Goal: Task Accomplishment & Management: Manage account settings

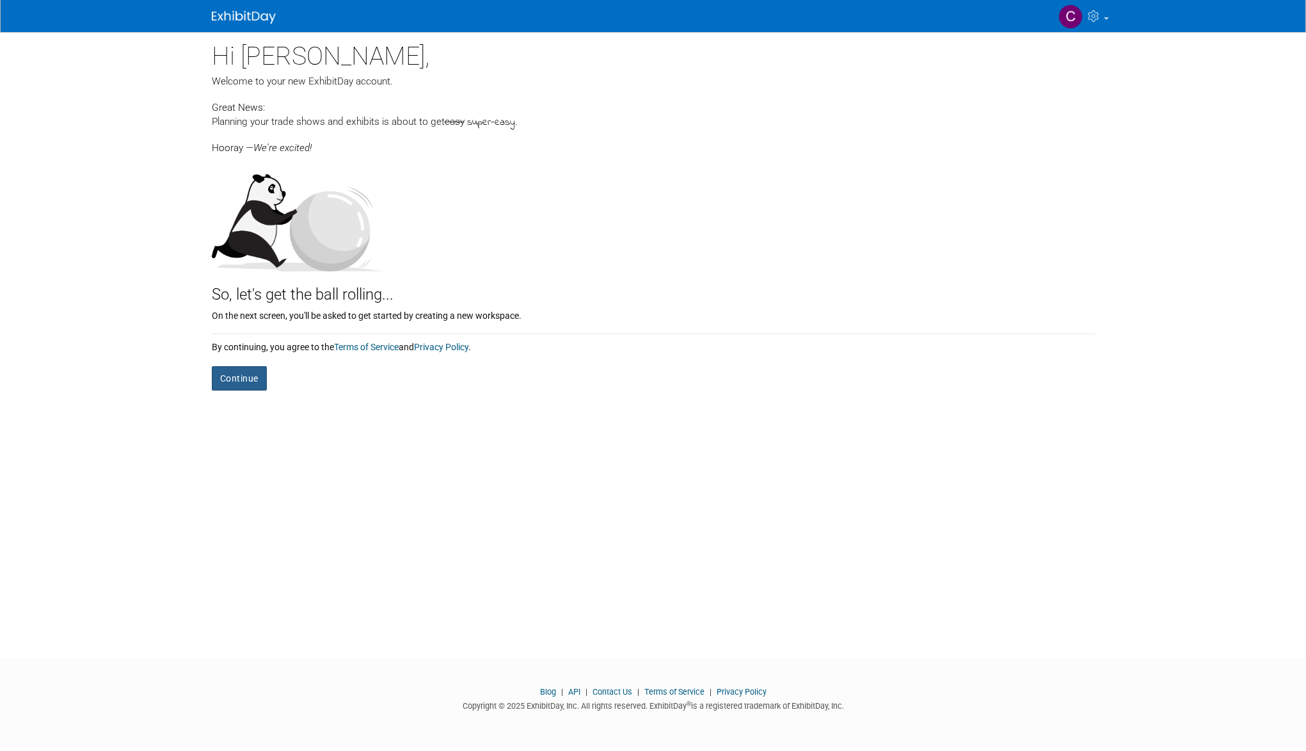
click at [228, 374] on button "Continue" at bounding box center [239, 378] width 55 height 24
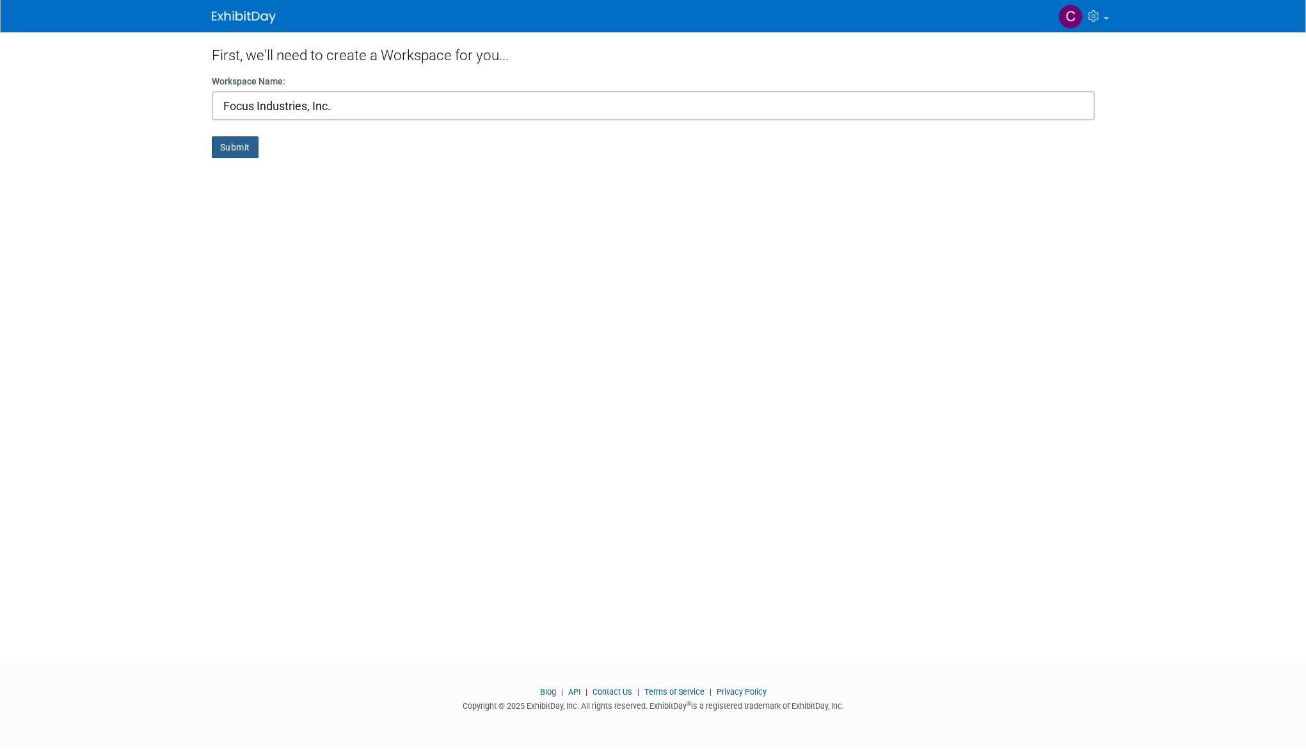
type input "Focus Industries, Inc."
click at [236, 149] on button "Submit" at bounding box center [235, 147] width 47 height 22
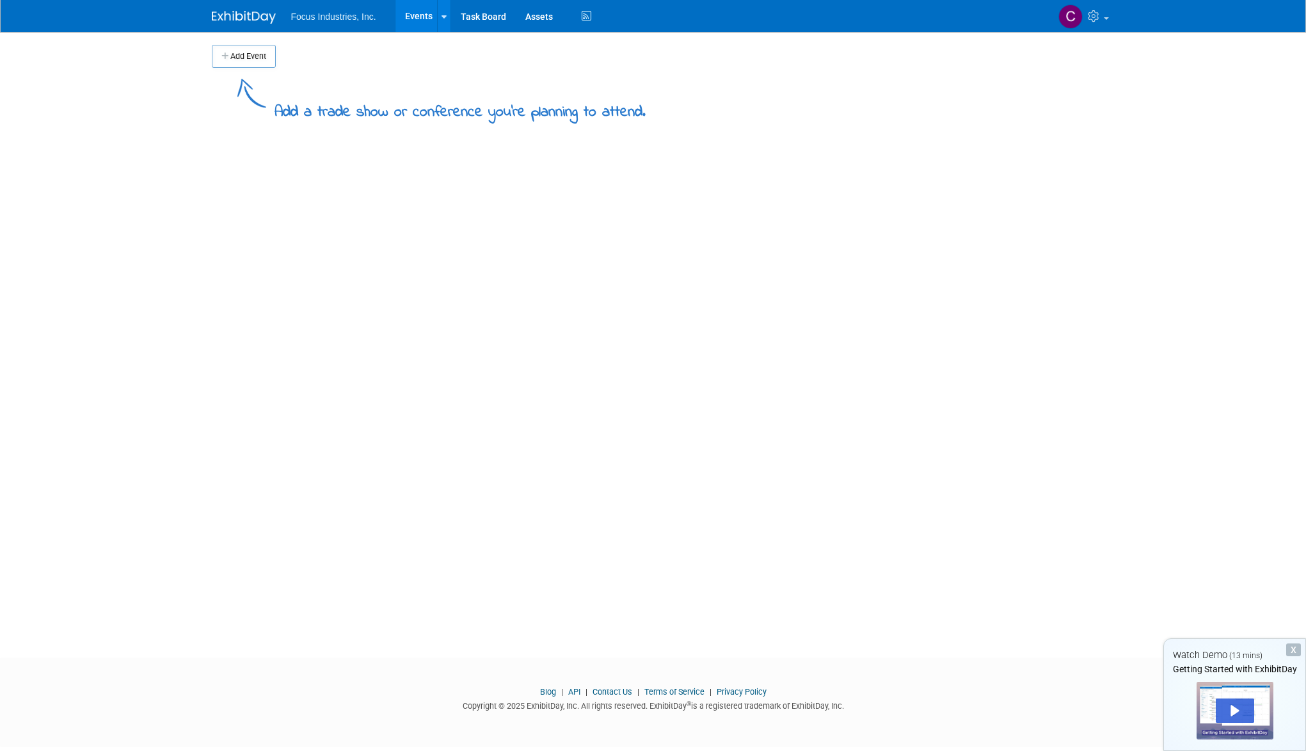
click at [259, 60] on button "Add Event" at bounding box center [244, 56] width 64 height 23
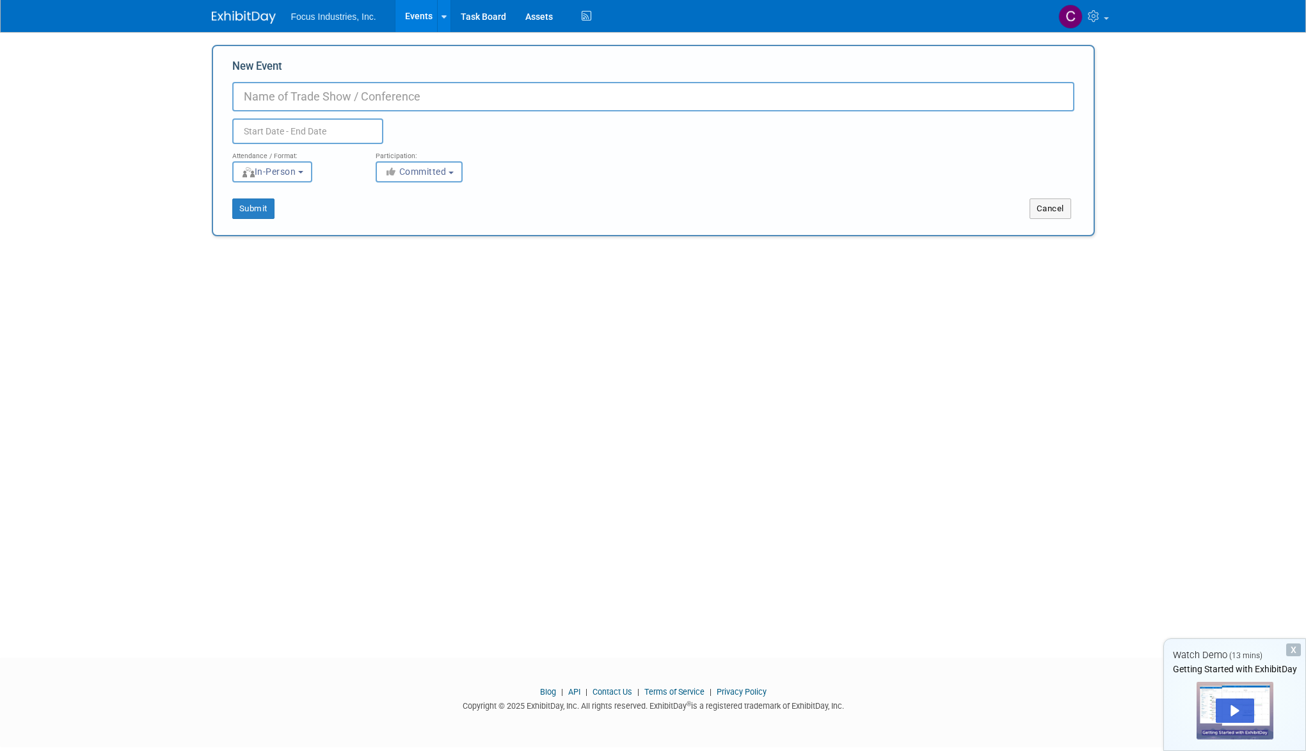
click at [352, 97] on input "New Event" at bounding box center [653, 96] width 842 height 29
type input "ASLA-American Society of Landscape Architects"
click at [296, 131] on input "text" at bounding box center [307, 131] width 151 height 26
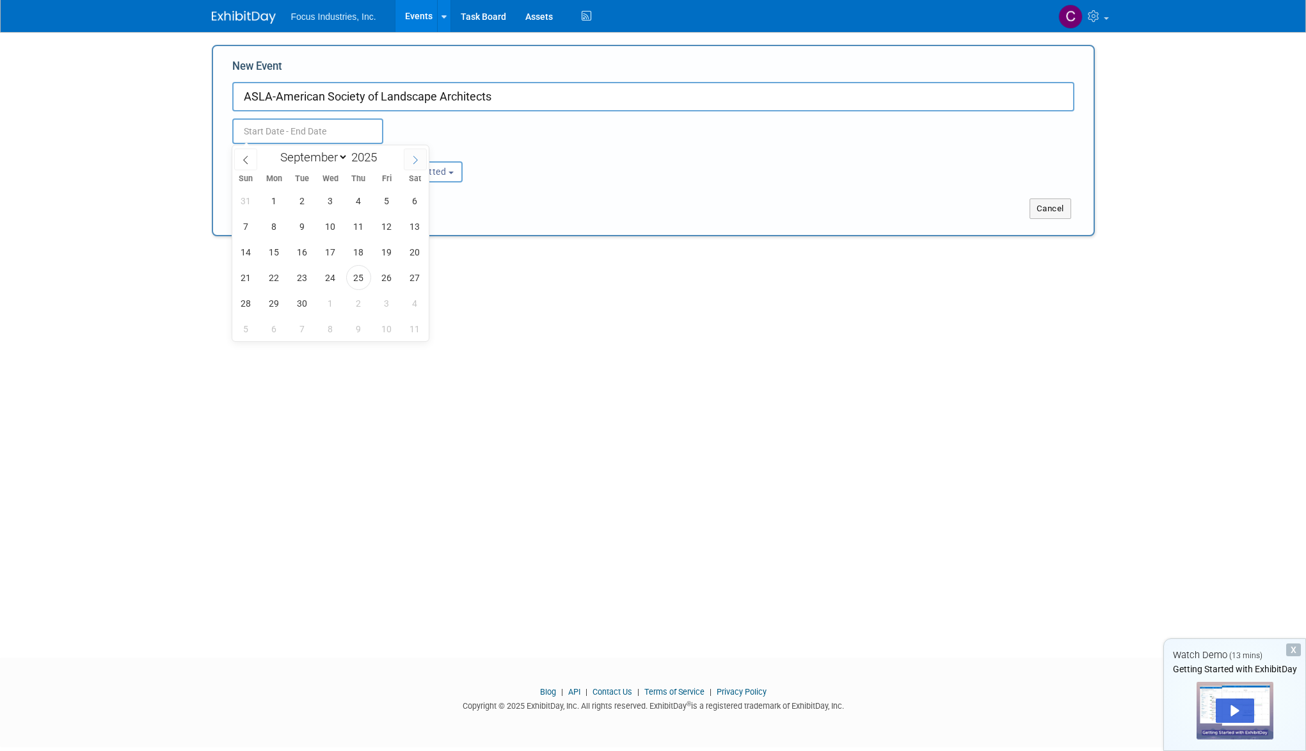
click at [420, 159] on span at bounding box center [415, 159] width 23 height 22
select select "9"
click at [384, 224] on span "10" at bounding box center [386, 226] width 25 height 25
type input "Oct 10, 2025 to Oct 10, 2025"
click at [503, 142] on div "Oct 10, 2025 to Oct 10, 2025 Duplicate Event Warning" at bounding box center [653, 127] width 861 height 33
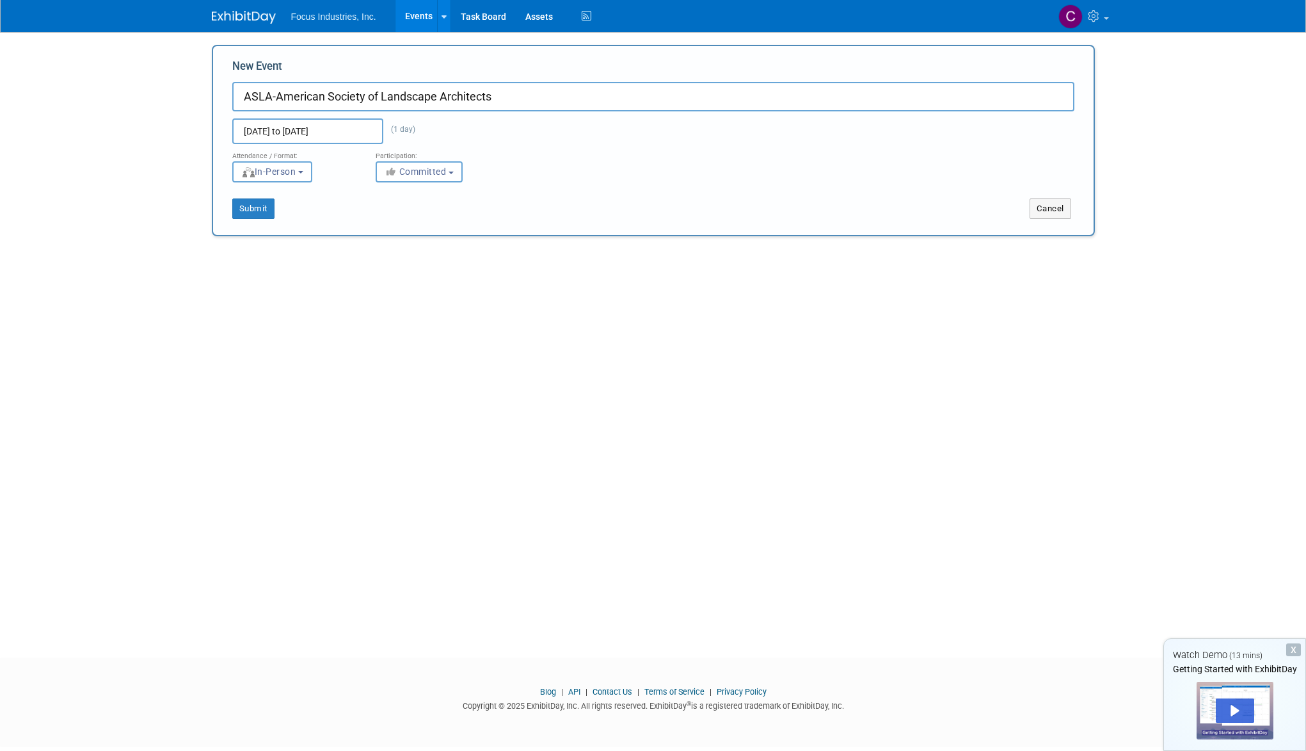
click at [369, 131] on input "Oct 10, 2025 to Oct 10, 2025" at bounding box center [307, 131] width 151 height 26
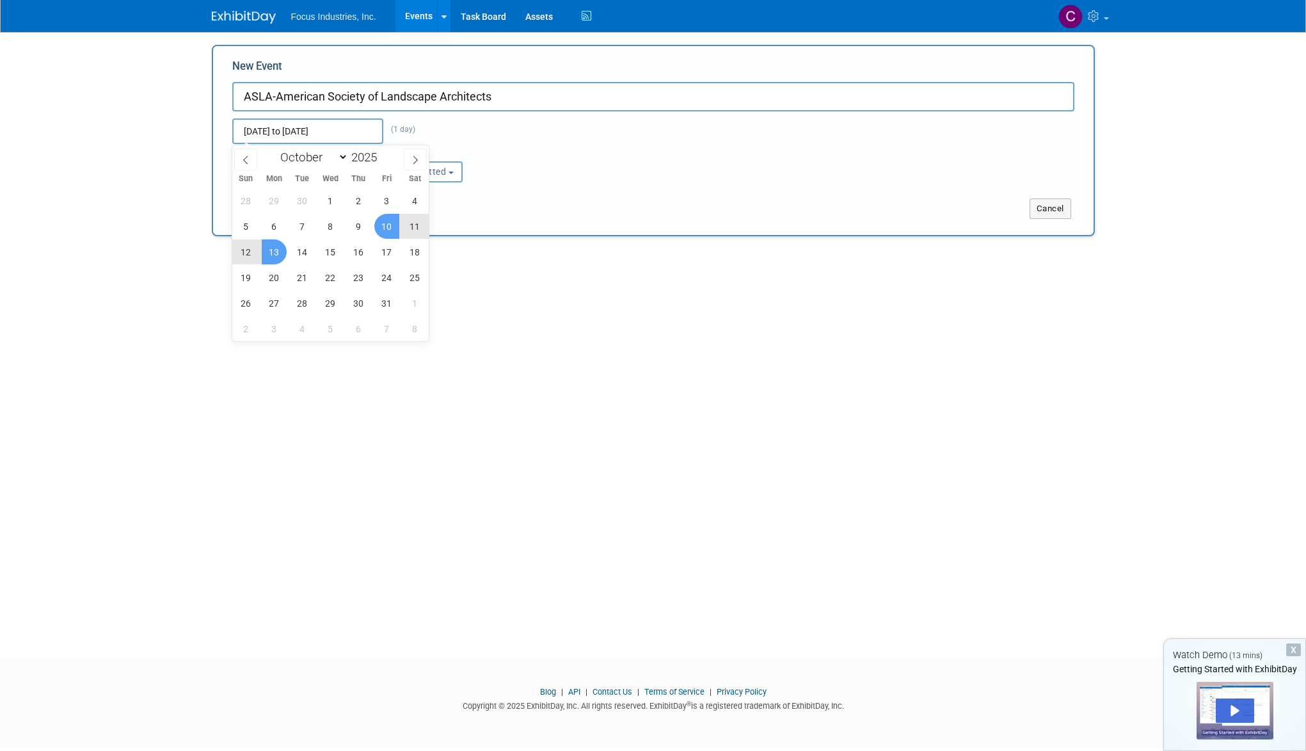
click at [278, 254] on span "13" at bounding box center [274, 251] width 25 height 25
type input "[DATE] to [DATE]"
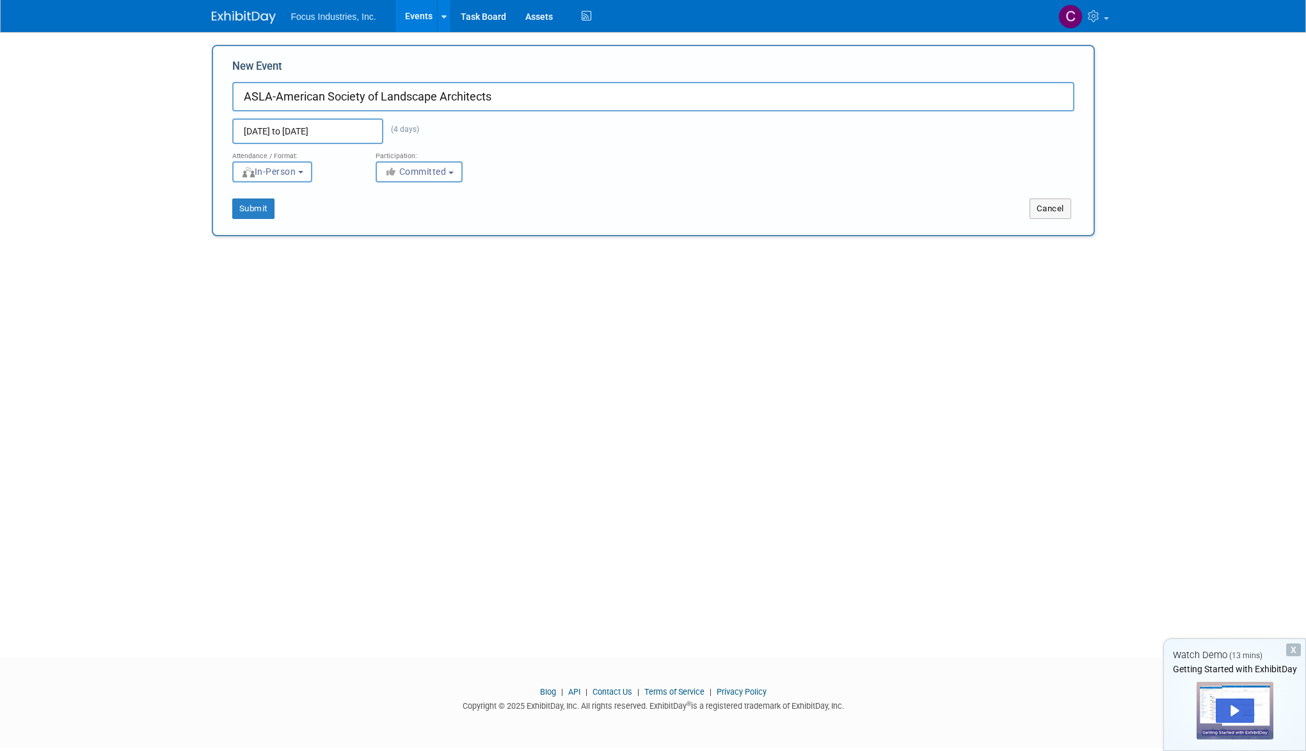
click at [305, 171] on button "In-Person" at bounding box center [272, 171] width 80 height 21
click at [292, 195] on label "In-Person" at bounding box center [276, 198] width 74 height 17
click at [244, 195] on input "In-Person" at bounding box center [240, 199] width 8 height 8
click at [306, 198] on label "In-Person" at bounding box center [276, 198] width 74 height 17
click at [244, 198] on input "In-Person" at bounding box center [240, 199] width 8 height 8
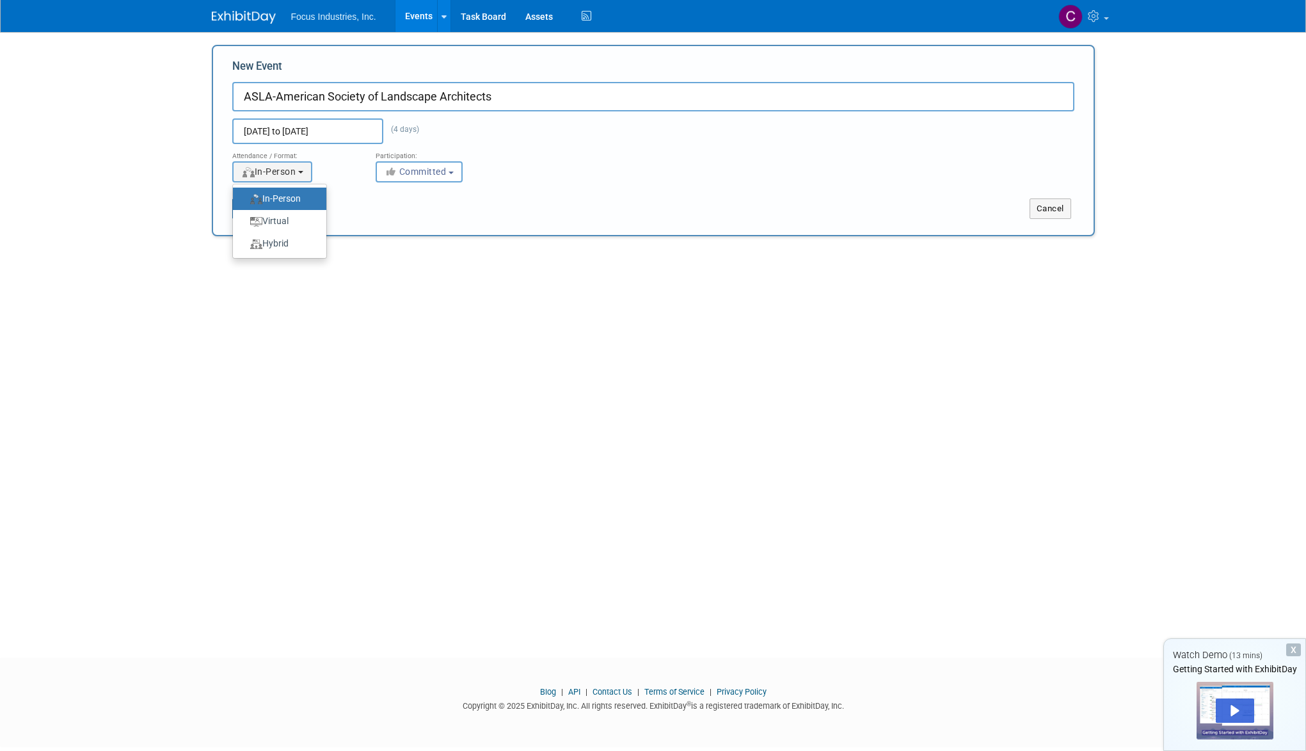
click at [520, 208] on div "Submit" at bounding box center [396, 208] width 367 height 20
click at [252, 202] on button "Submit" at bounding box center [253, 208] width 42 height 20
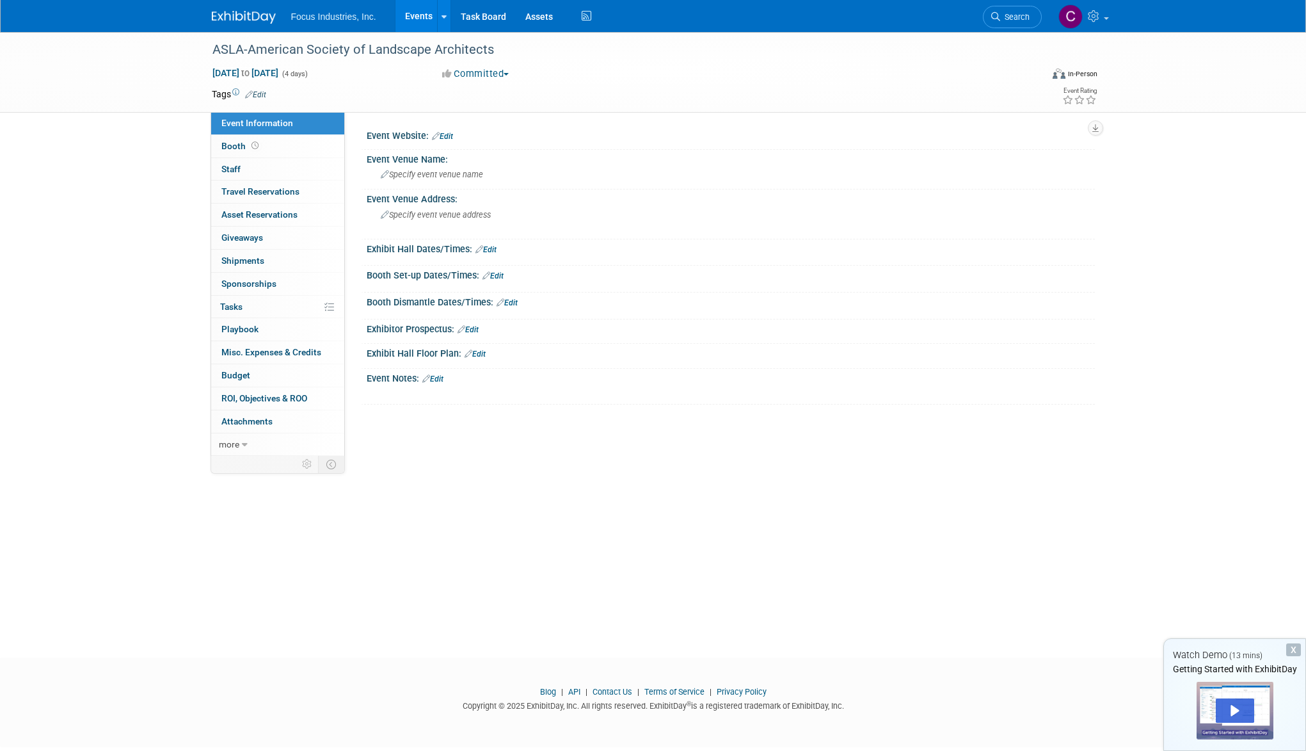
click at [451, 134] on link "Edit" at bounding box center [442, 136] width 21 height 9
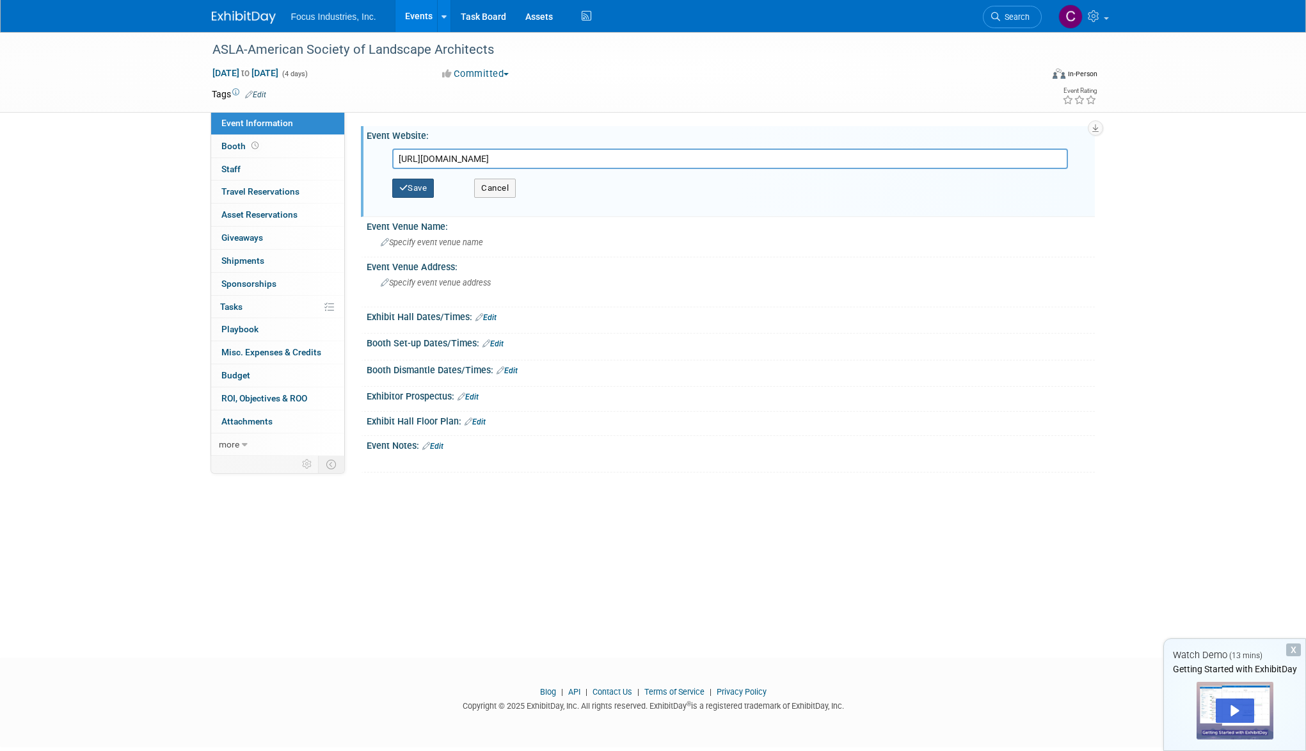
type input "[URL][DOMAIN_NAME]"
click at [419, 189] on button "Save" at bounding box center [413, 188] width 42 height 19
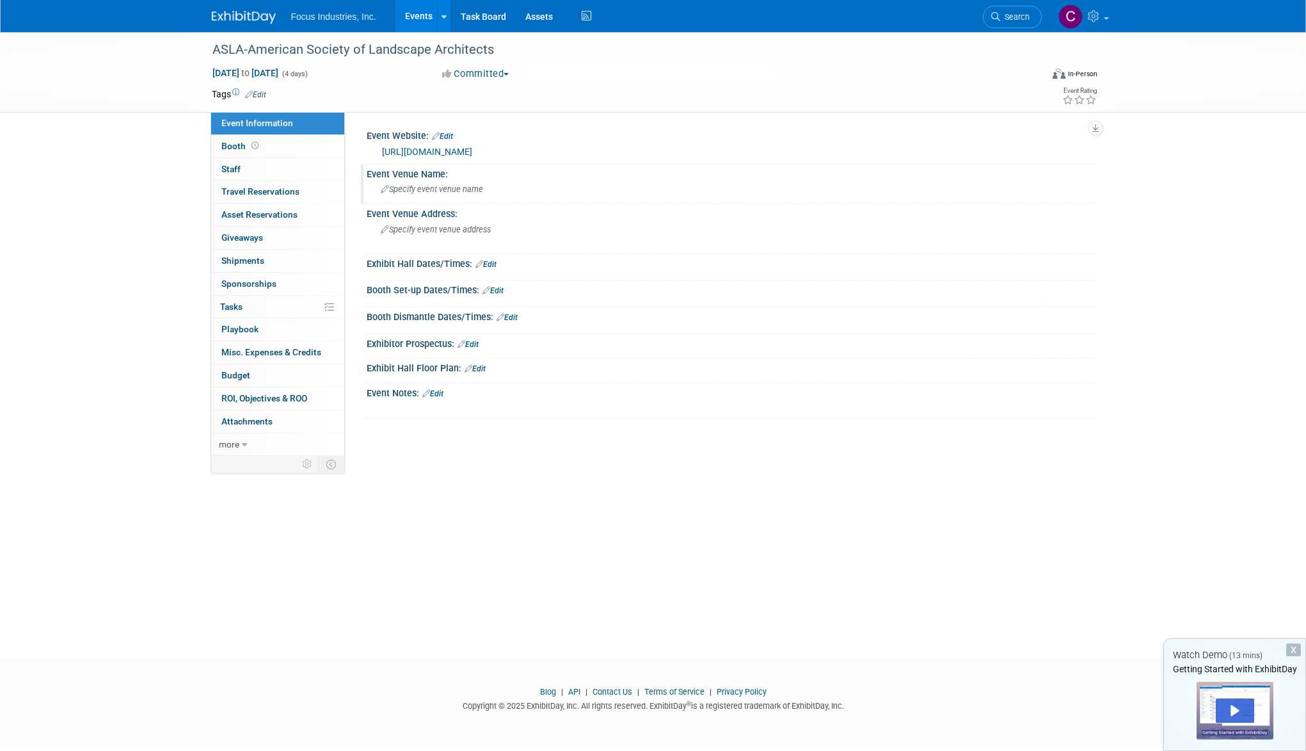
click at [454, 187] on span "Specify event venue name" at bounding box center [432, 189] width 102 height 10
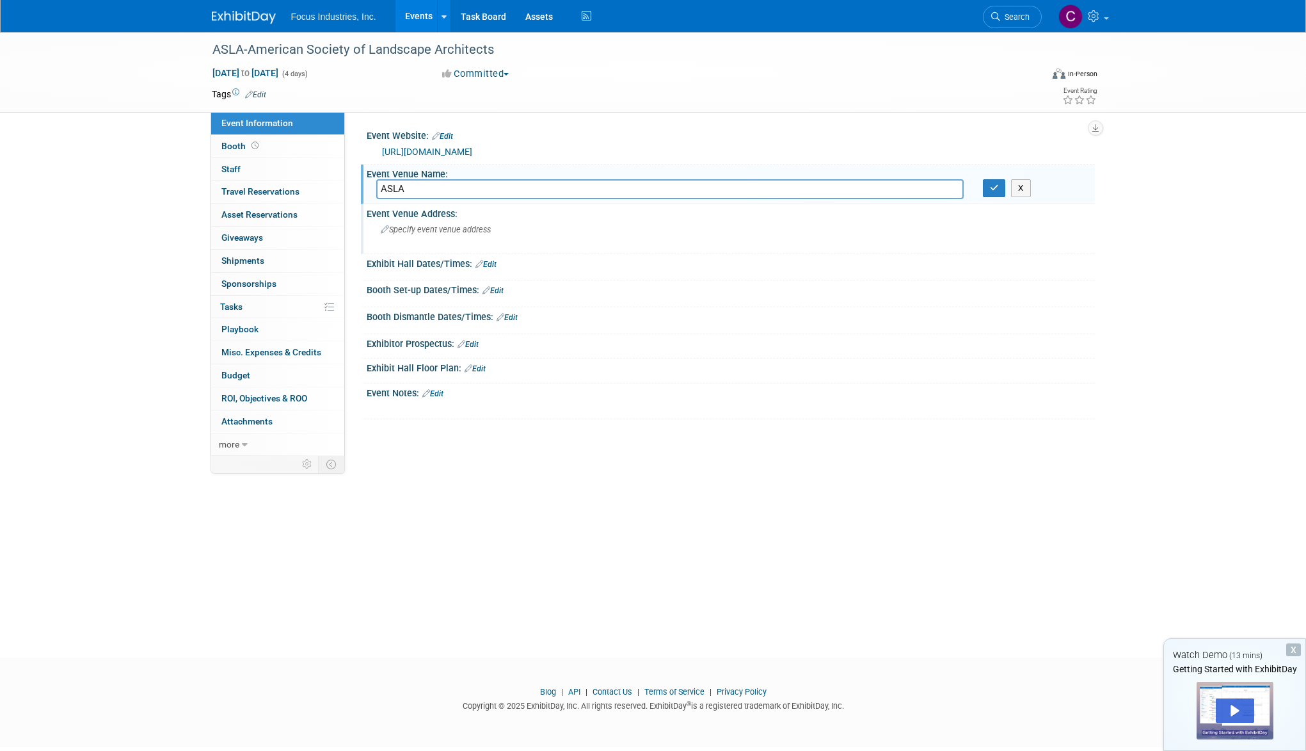
type input "ASLA"
click at [462, 232] on span "Specify event venue address" at bounding box center [436, 230] width 110 height 10
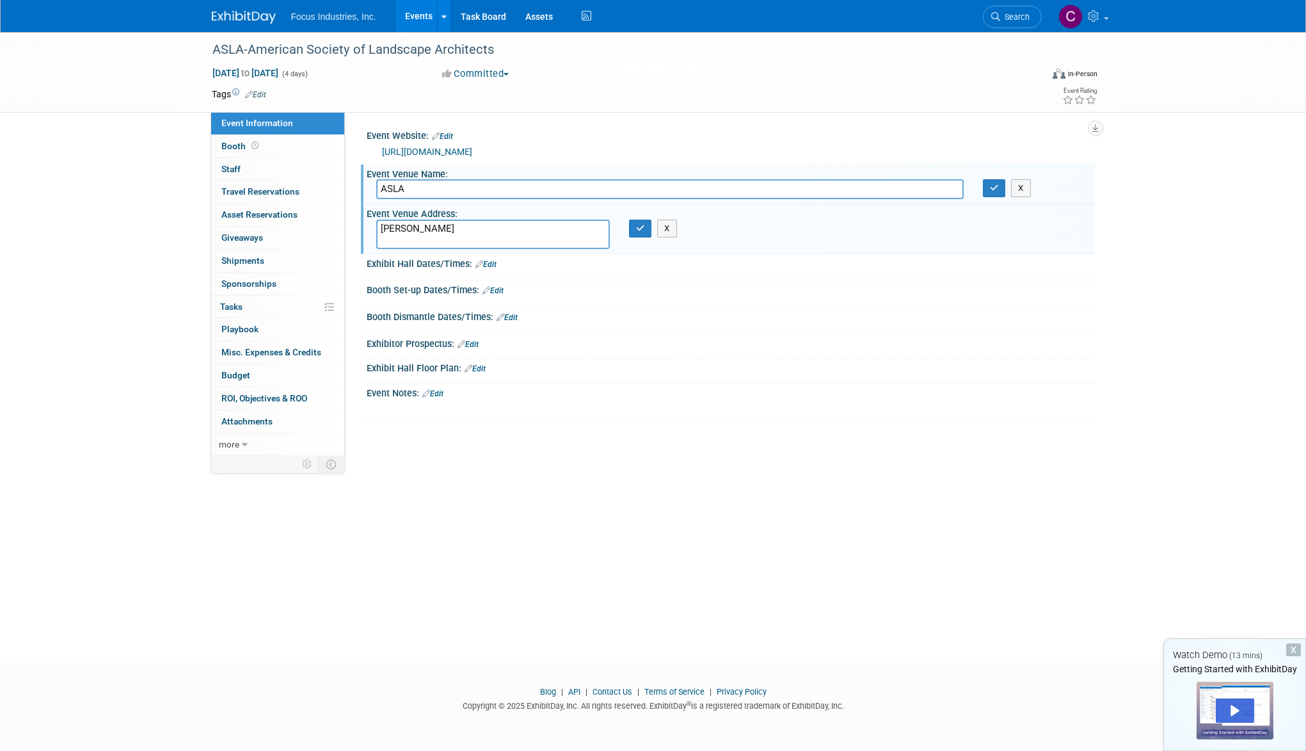
click at [433, 238] on textarea "[PERSON_NAME]" at bounding box center [493, 234] width 234 height 29
paste textarea "[GEOGRAPHIC_DATA] [STREET_ADDRESS] [GEOGRAPHIC_DATA], LA 70130"
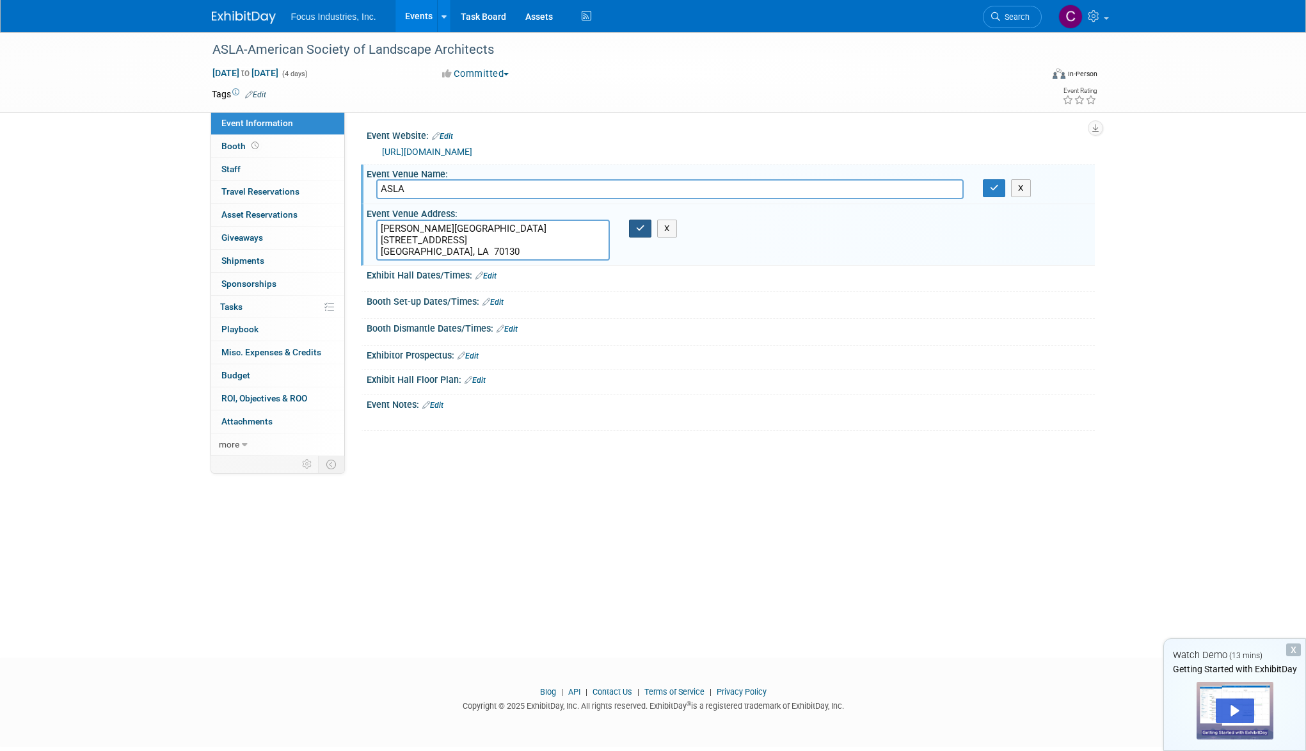
type textarea "[PERSON_NAME][GEOGRAPHIC_DATA] [STREET_ADDRESS] [GEOGRAPHIC_DATA], LA 70130"
click at [642, 232] on icon "button" at bounding box center [640, 228] width 9 height 8
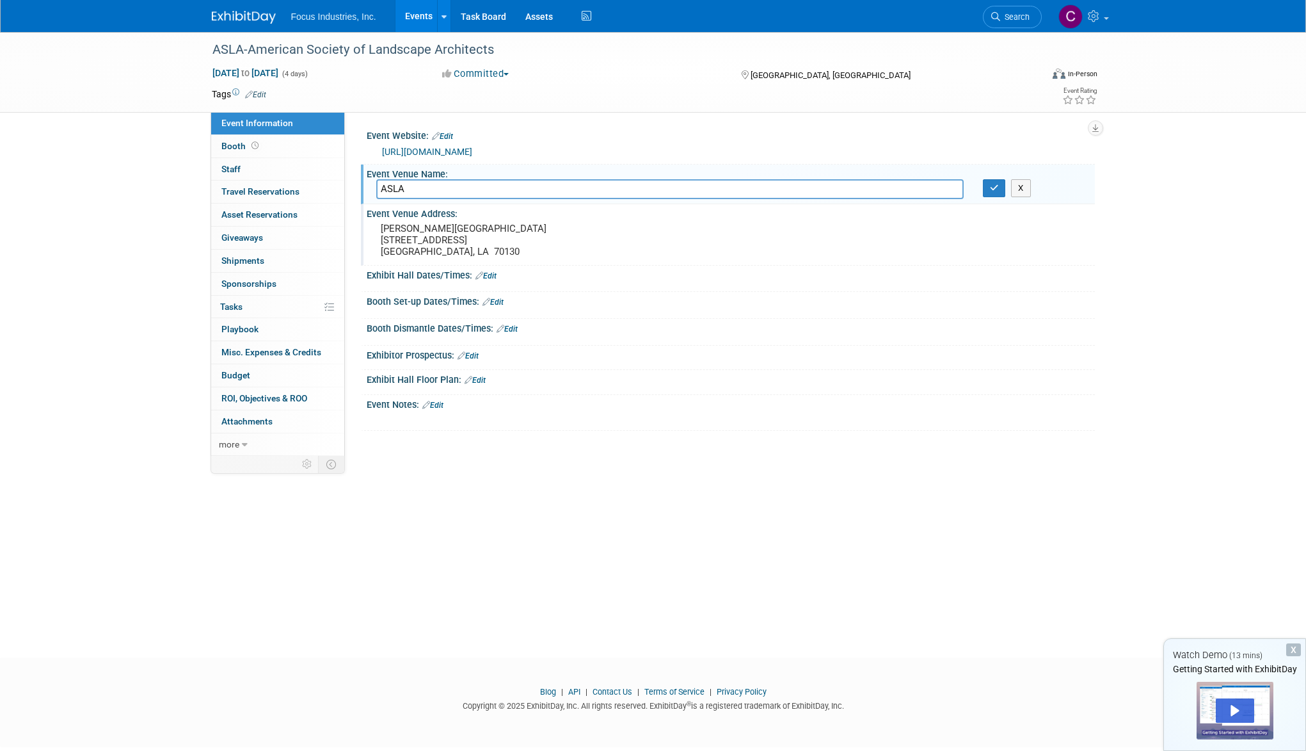
click at [494, 275] on link "Edit" at bounding box center [486, 275] width 21 height 9
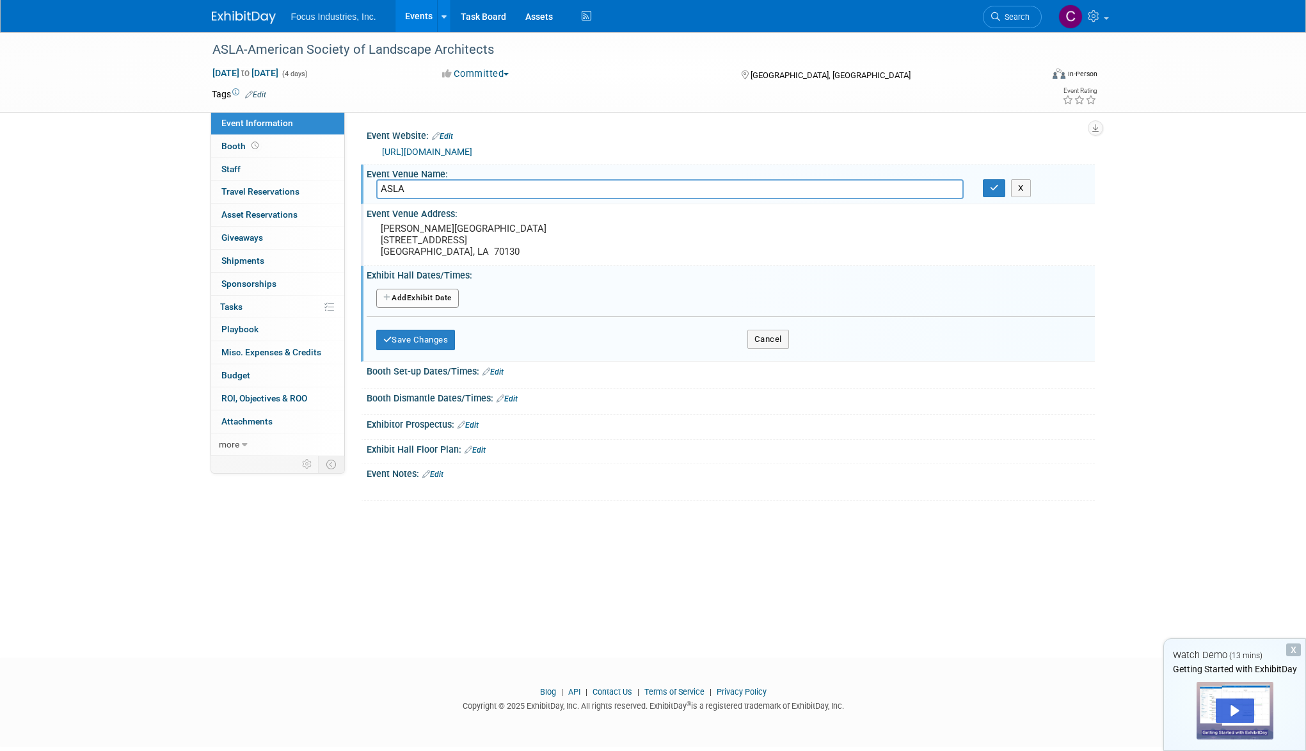
click at [442, 300] on button "Add Another Exhibit Date" at bounding box center [417, 298] width 83 height 19
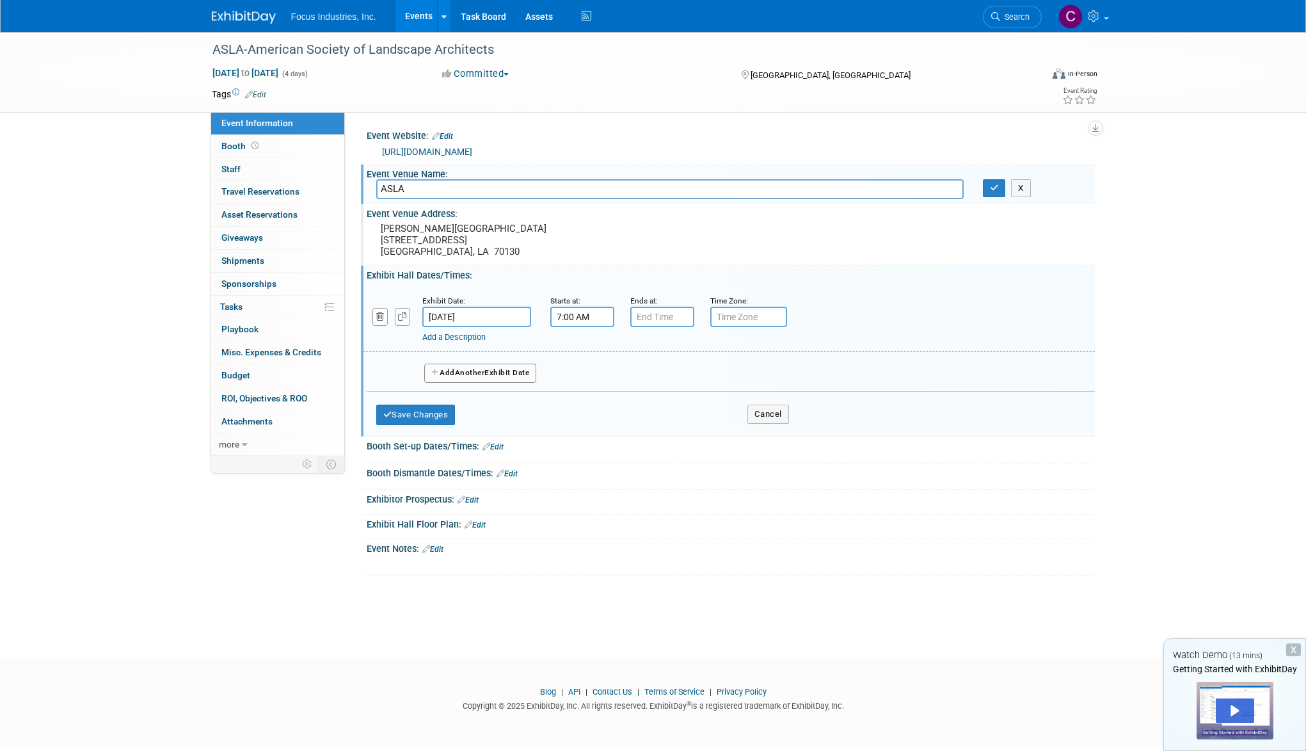
click at [588, 312] on input "7:00 AM" at bounding box center [582, 317] width 64 height 20
click at [596, 321] on input "7:00 AM" at bounding box center [582, 317] width 64 height 20
click at [578, 343] on span at bounding box center [580, 348] width 22 height 22
type input "9:00 AM"
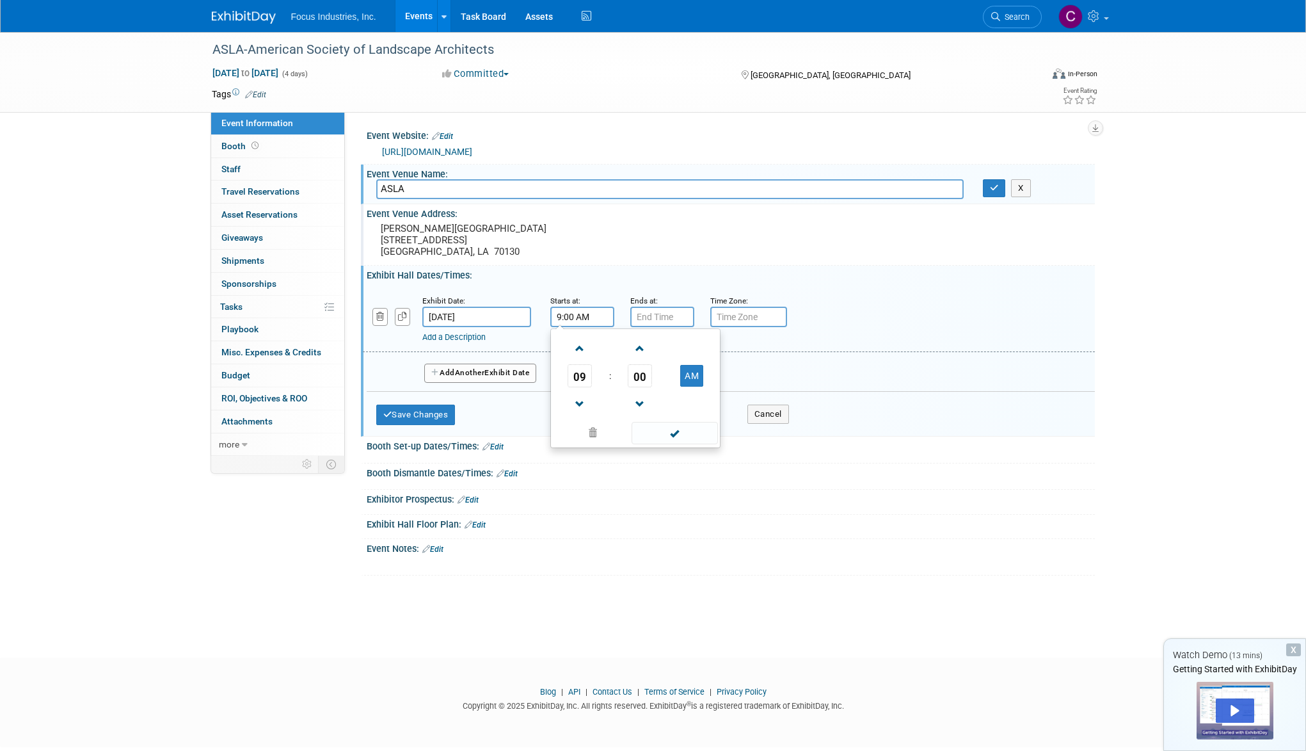
click at [684, 429] on span at bounding box center [675, 433] width 86 height 22
click at [660, 316] on input "7:00 PM" at bounding box center [662, 317] width 64 height 20
click at [663, 353] on span at bounding box center [660, 348] width 22 height 22
click at [659, 402] on span at bounding box center [660, 404] width 22 height 22
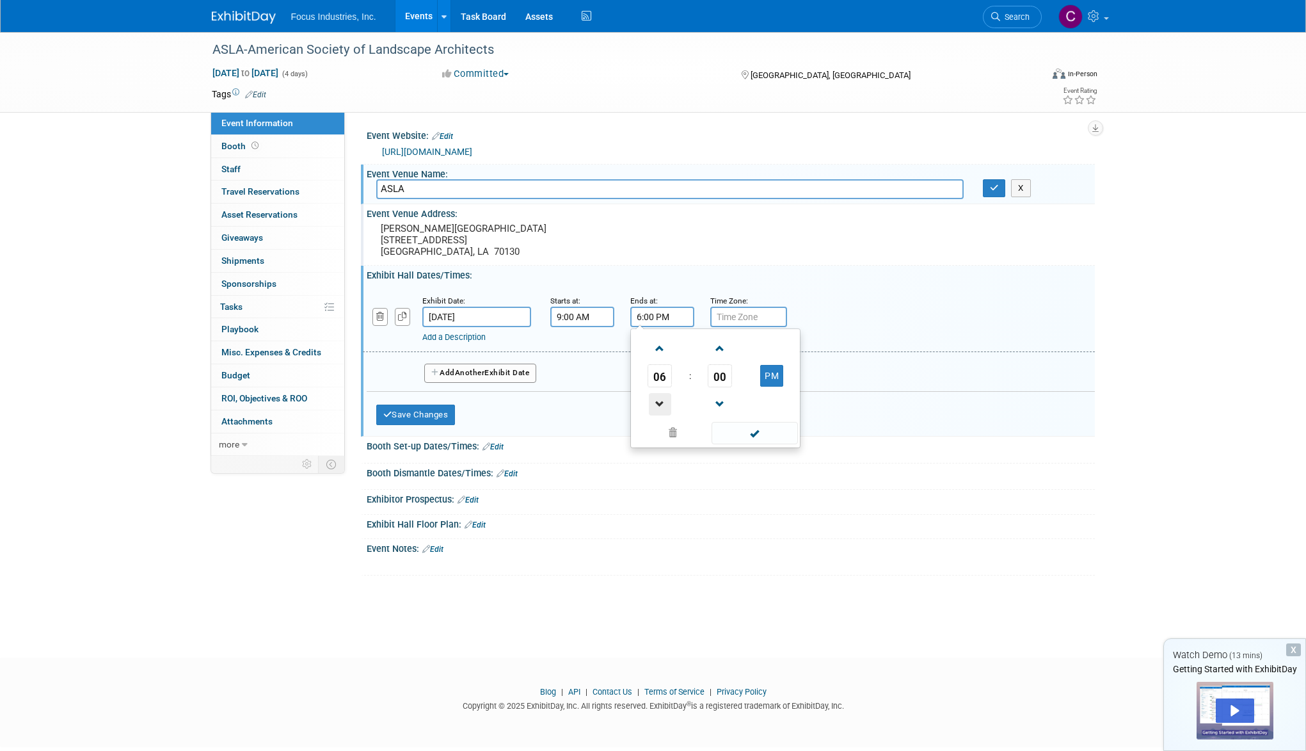
click at [659, 402] on span at bounding box center [660, 404] width 22 height 22
type input "5:00 PM"
click at [753, 435] on span at bounding box center [755, 433] width 86 height 22
click at [742, 314] on input "text" at bounding box center [748, 317] width 77 height 20
drag, startPoint x: 746, startPoint y: 314, endPoint x: 696, endPoint y: 314, distance: 49.3
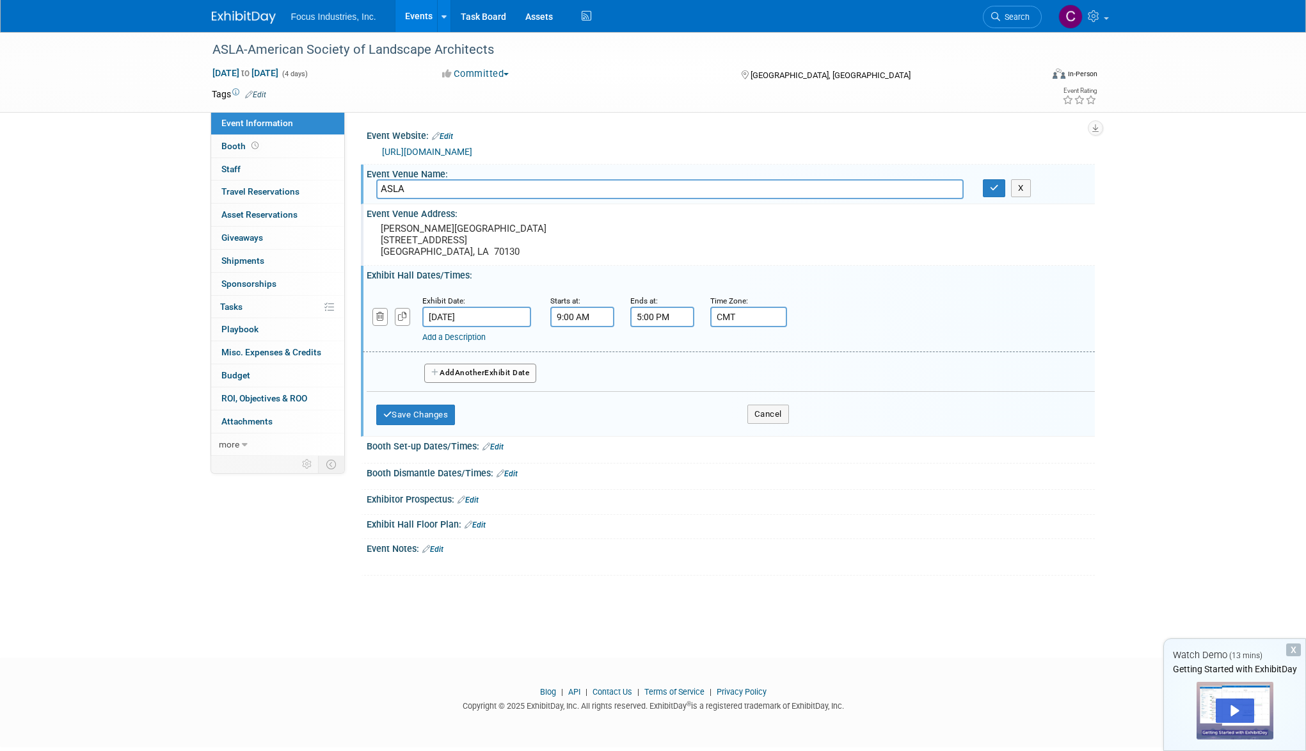
click at [710, 314] on input "CMT" at bounding box center [748, 317] width 77 height 20
type input "GMT"
click at [1184, 367] on div "ASLA-American Society of Landscape Architects [DATE] to [DATE] (4 days) [DATE] …" at bounding box center [653, 333] width 1306 height 602
click at [441, 336] on link "Add a Description" at bounding box center [453, 337] width 63 height 10
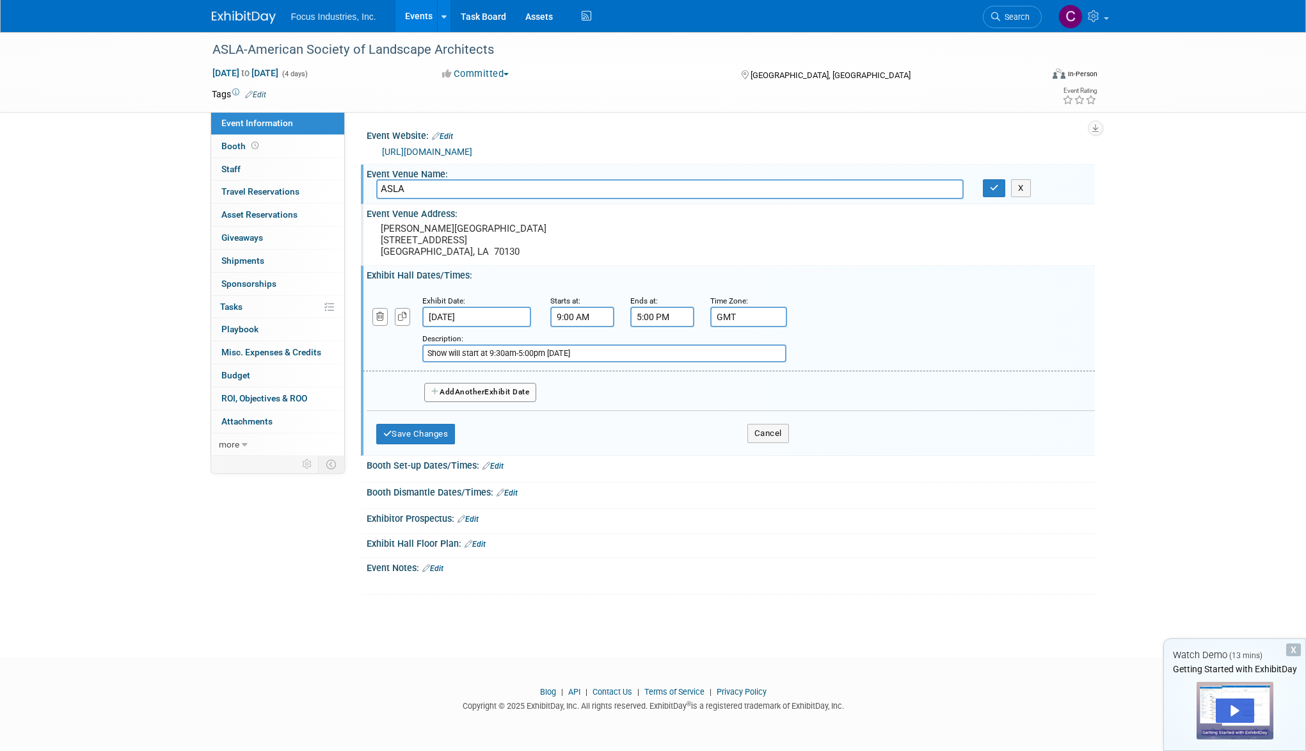
click at [438, 355] on input "Show will start at 9:30am-5:00pm [DATE]" at bounding box center [604, 353] width 364 height 18
click at [589, 352] on input "EXPO will start at 9:30am-5:00pm [DATE]" at bounding box center [604, 353] width 364 height 18
type input "EXPO will start at 9:30am-5:00pm [DATE]"
click at [525, 390] on button "Add Another Exhibit Date" at bounding box center [480, 392] width 113 height 19
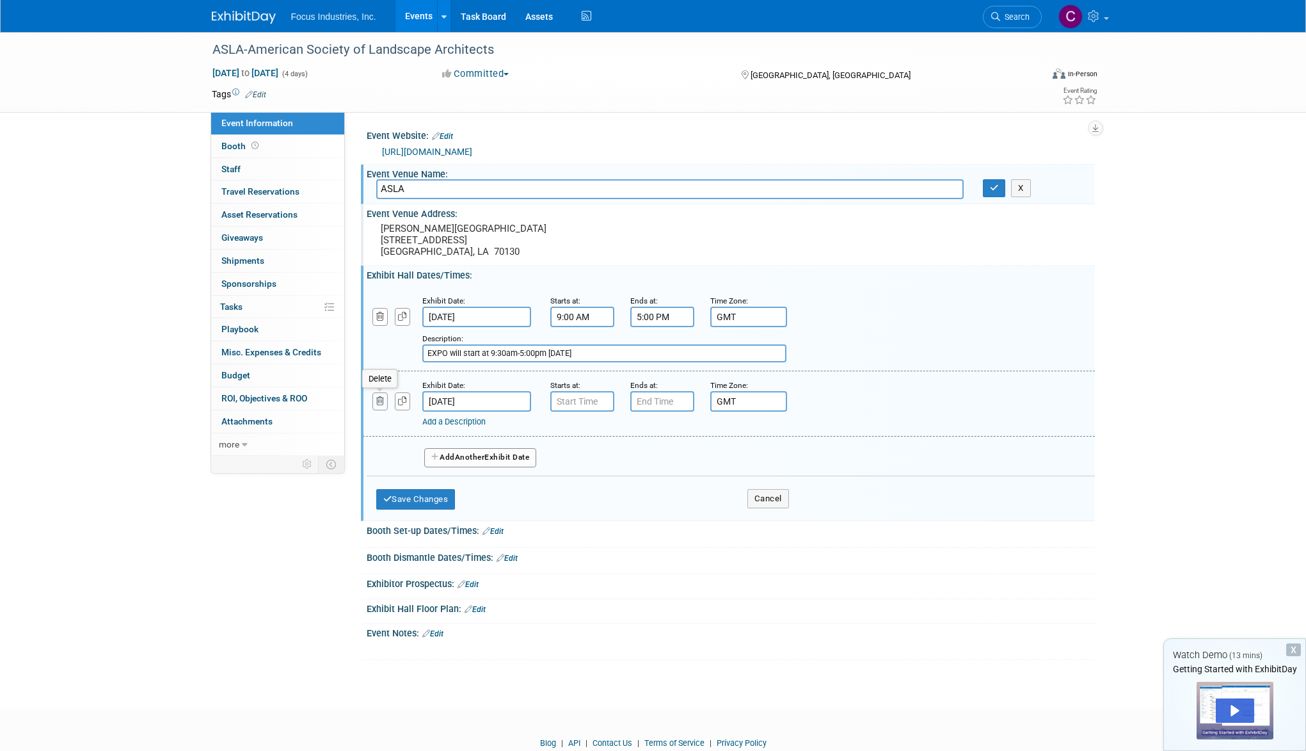
click at [384, 399] on button "button" at bounding box center [380, 400] width 16 height 17
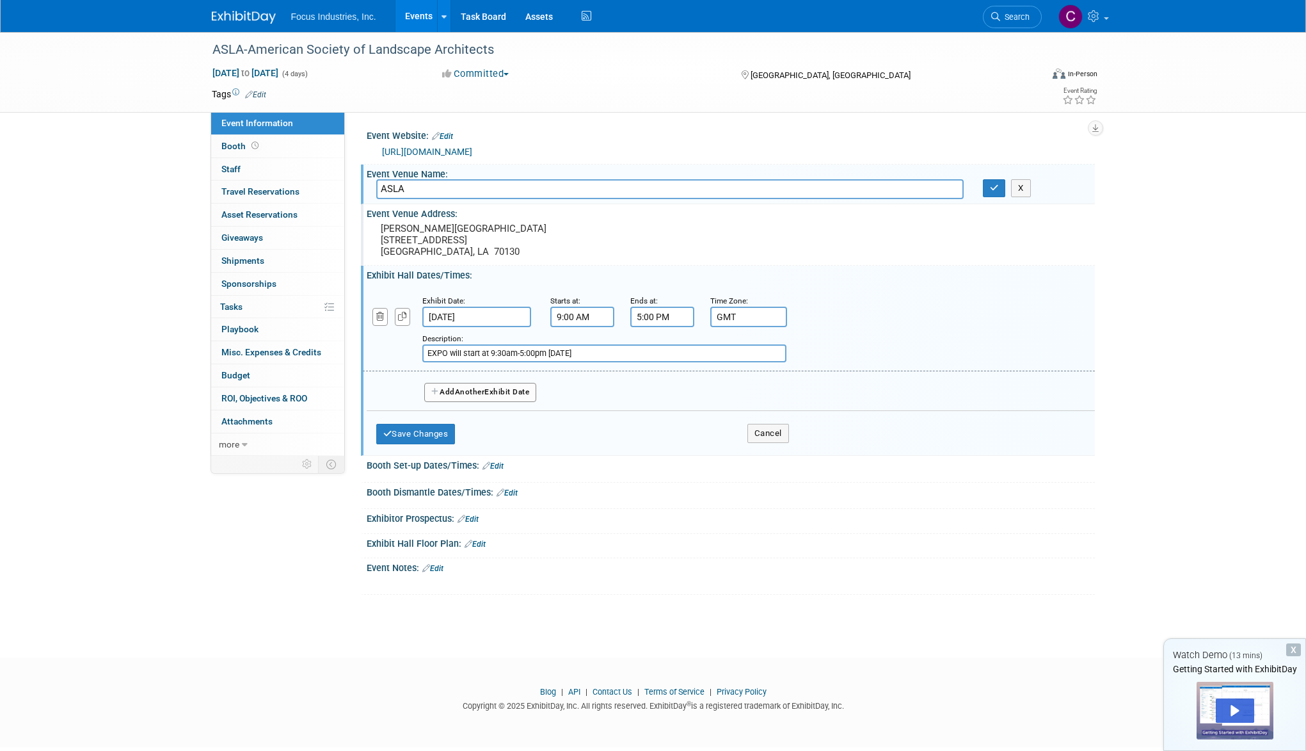
click at [588, 351] on input "EXPO will start at 9:30am-5:00pm [DATE]" at bounding box center [604, 353] width 364 height 18
type input "EXPO will start at 9:30am-5:00pm [DATE] and [DATE]"
click at [425, 432] on button "Save Changes" at bounding box center [415, 434] width 79 height 20
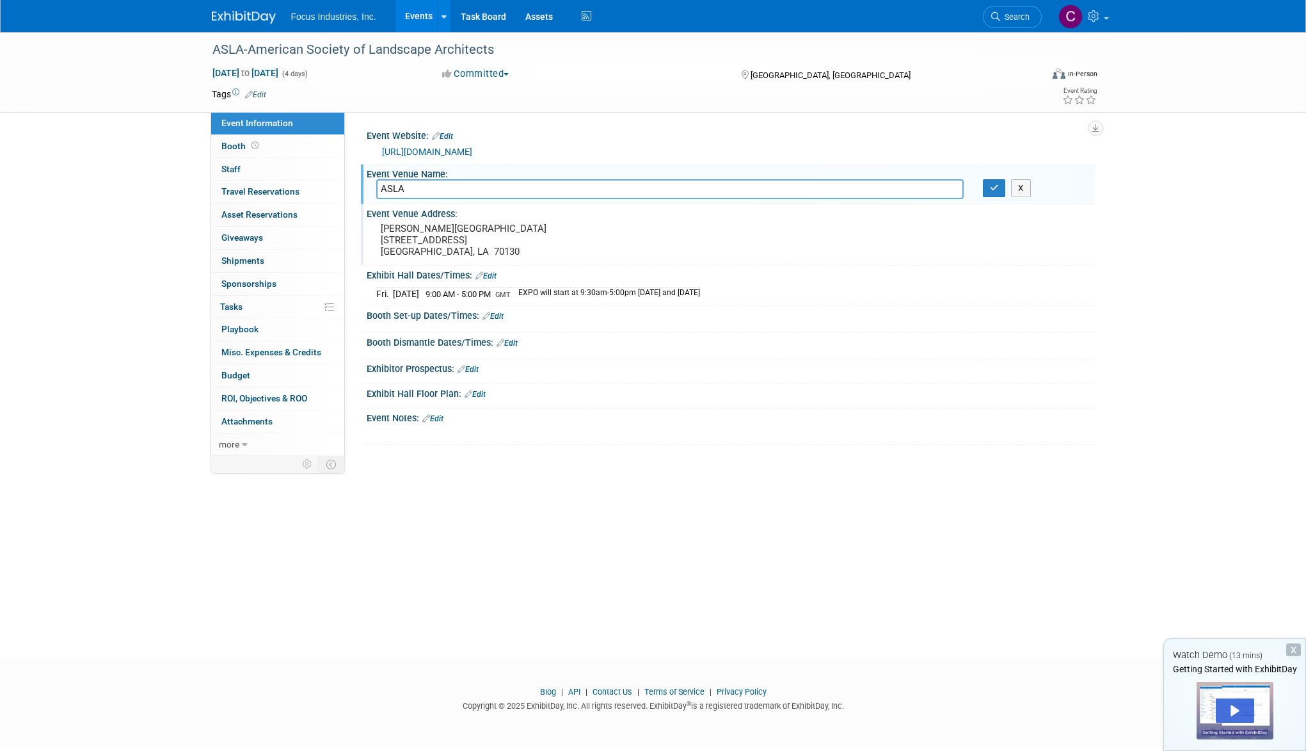
click at [501, 314] on link "Edit" at bounding box center [493, 316] width 21 height 9
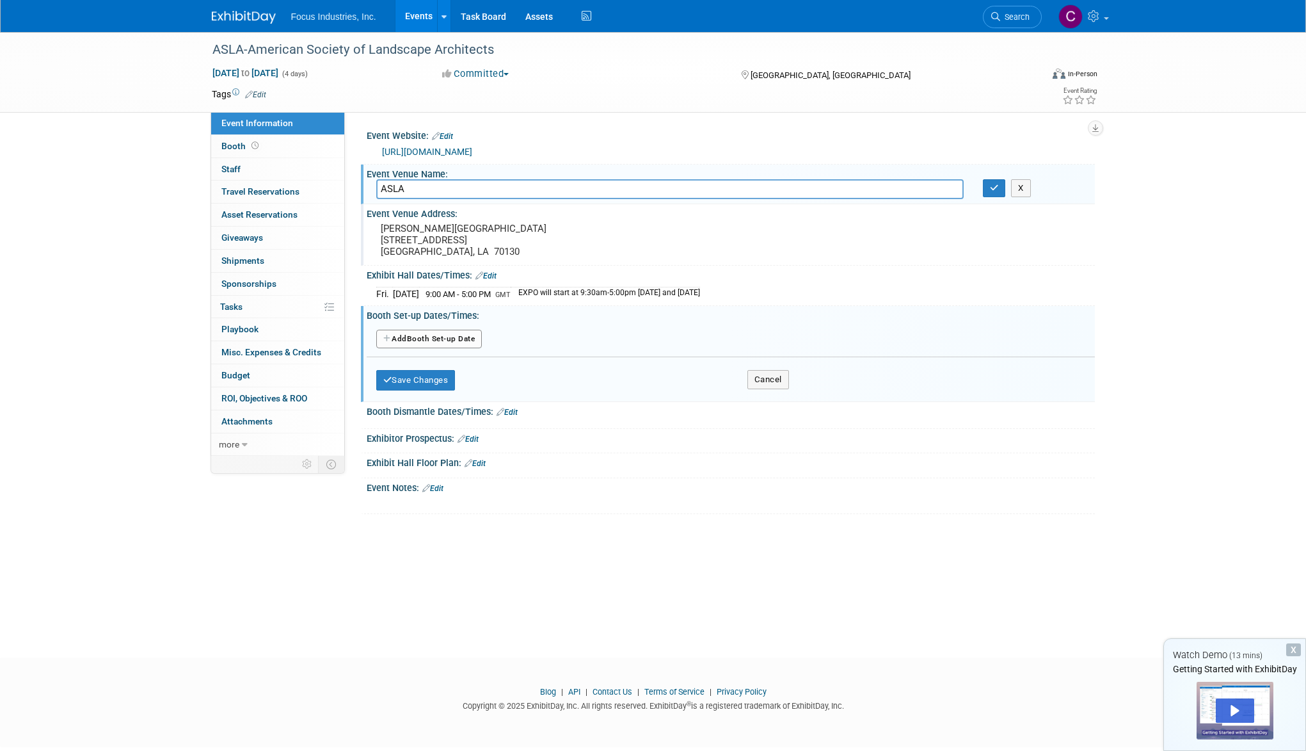
click at [440, 337] on button "Add Another Booth Set-up Date" at bounding box center [429, 339] width 106 height 19
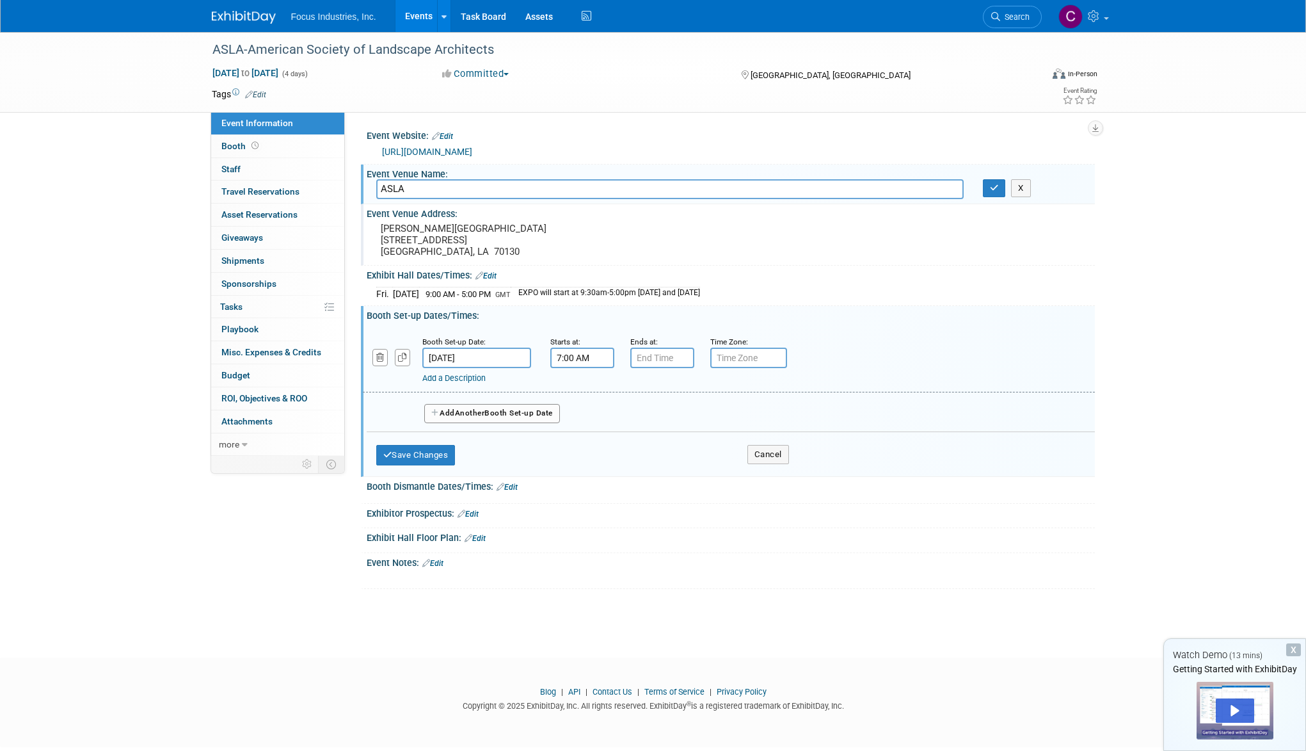
click at [575, 357] on input "7:00 AM" at bounding box center [582, 358] width 64 height 20
click at [579, 390] on span at bounding box center [580, 389] width 22 height 22
type input "9:00 AM"
click at [676, 476] on span at bounding box center [675, 474] width 86 height 22
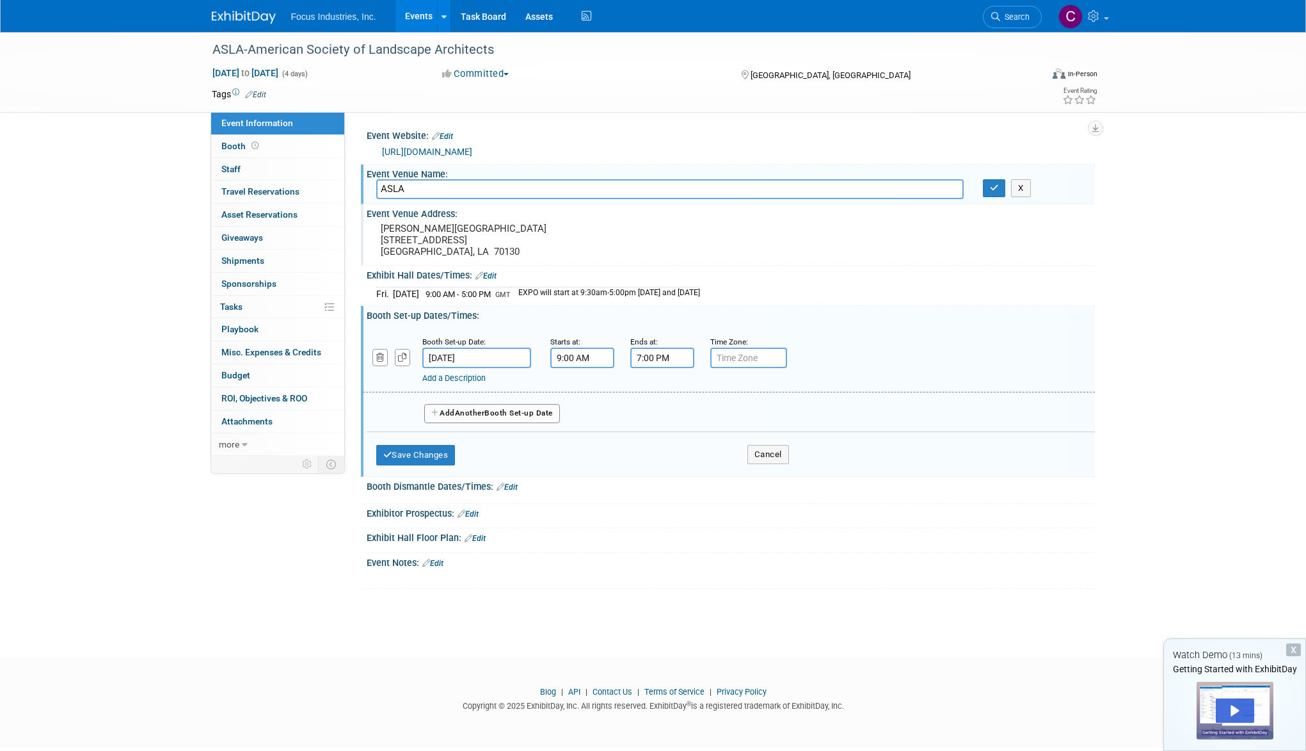
click at [664, 351] on input "7:00 PM" at bounding box center [662, 358] width 64 height 20
click at [658, 391] on span at bounding box center [660, 389] width 22 height 22
click at [719, 388] on span at bounding box center [720, 389] width 22 height 22
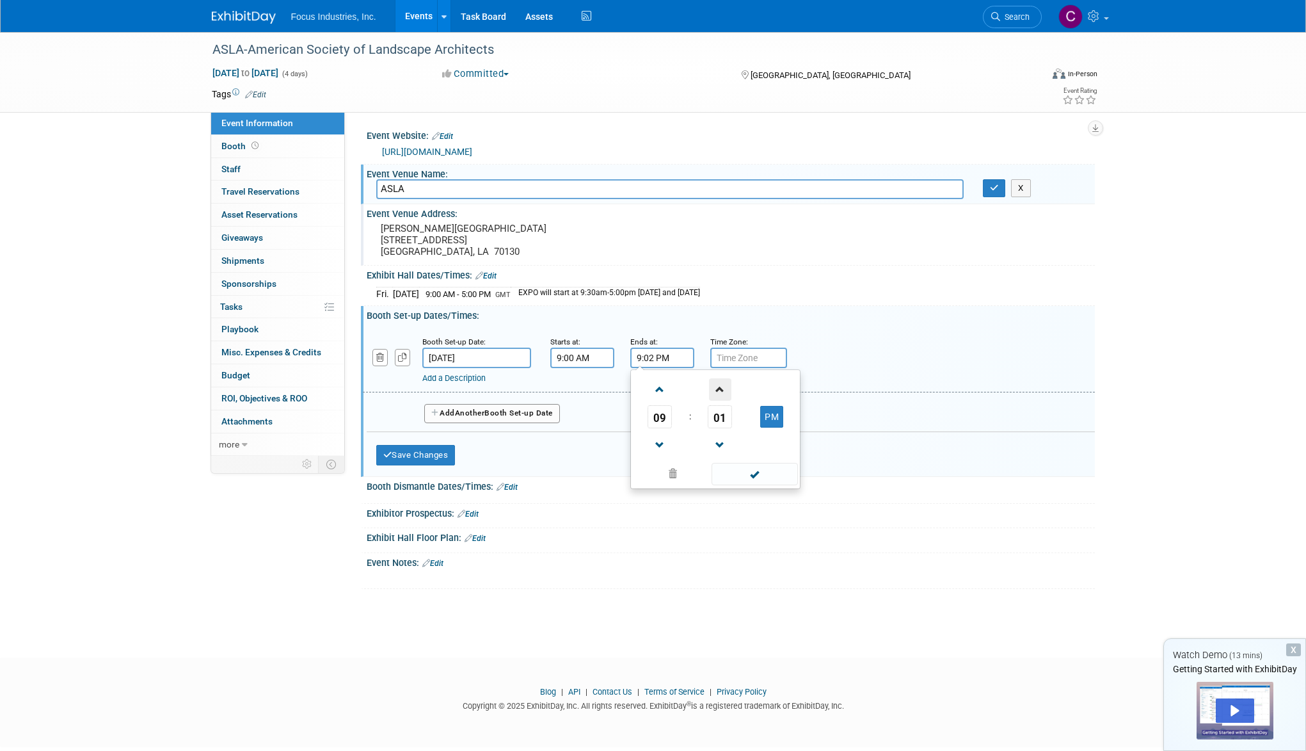
click at [719, 388] on span at bounding box center [720, 389] width 22 height 22
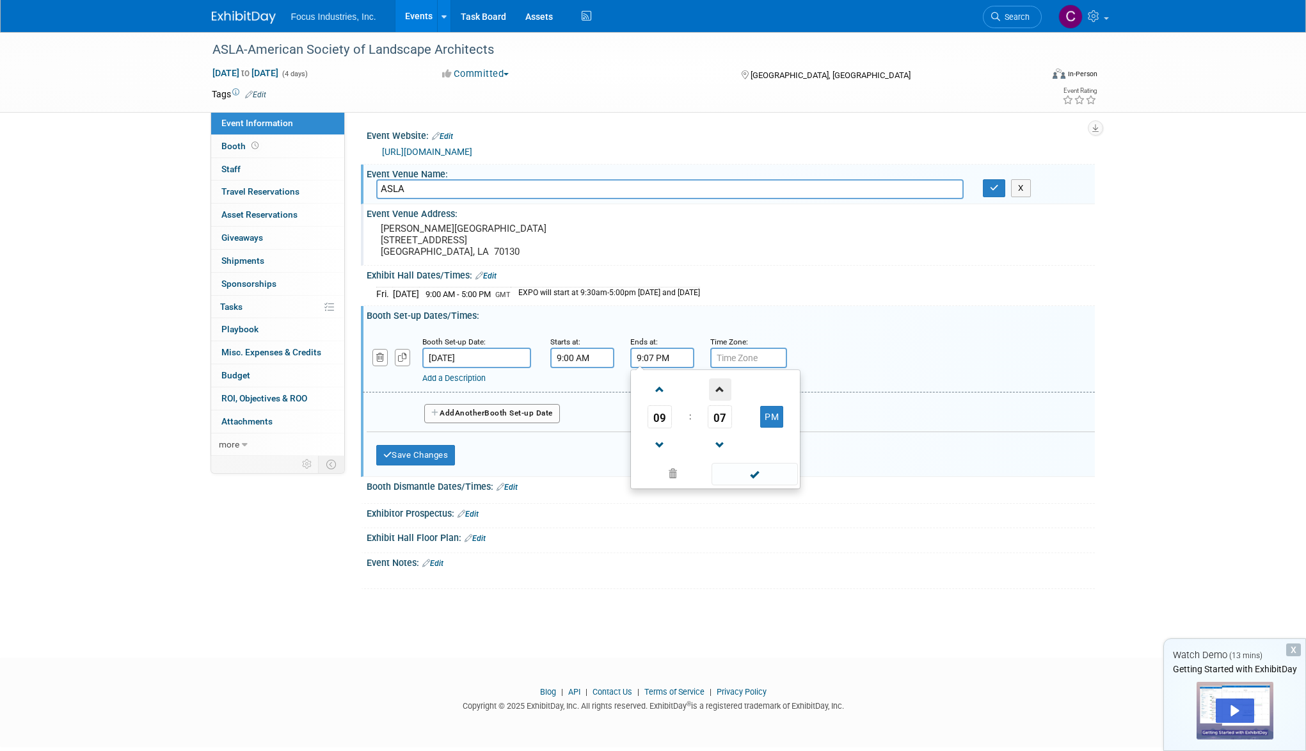
click at [719, 388] on span at bounding box center [720, 389] width 22 height 22
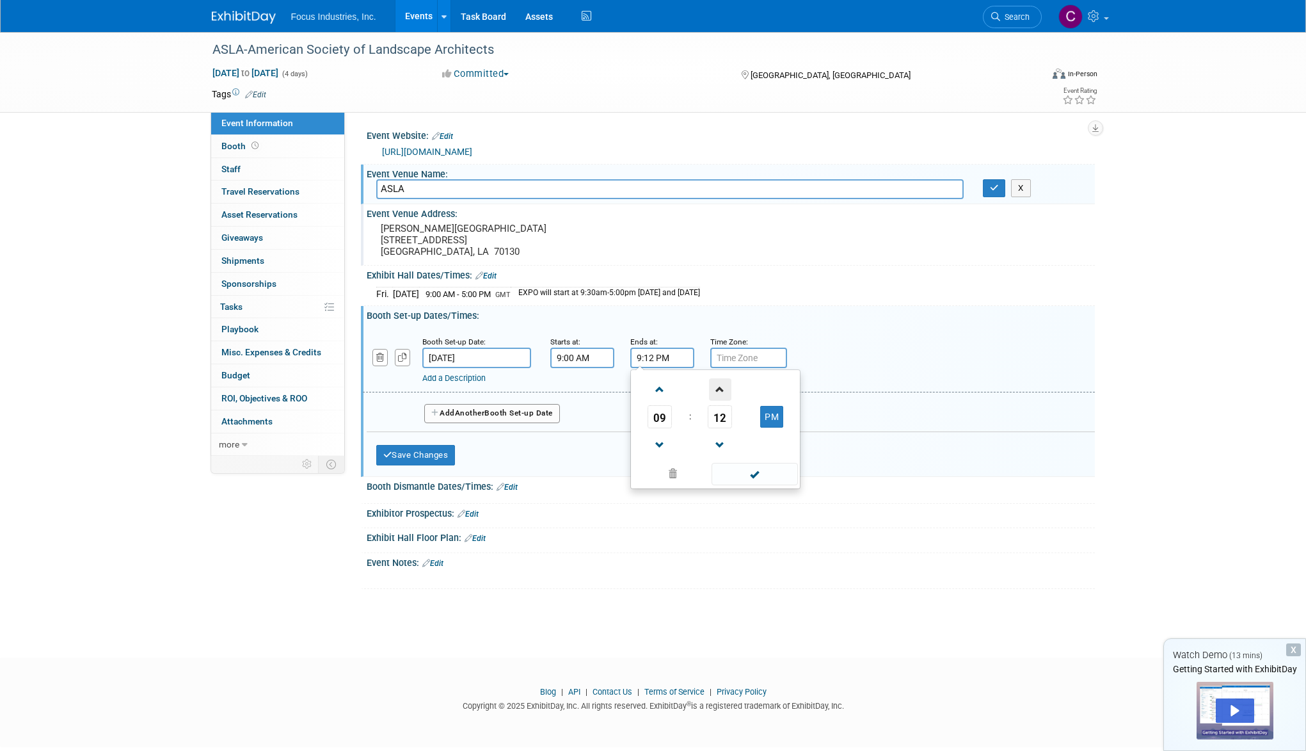
click at [719, 388] on span at bounding box center [720, 389] width 22 height 22
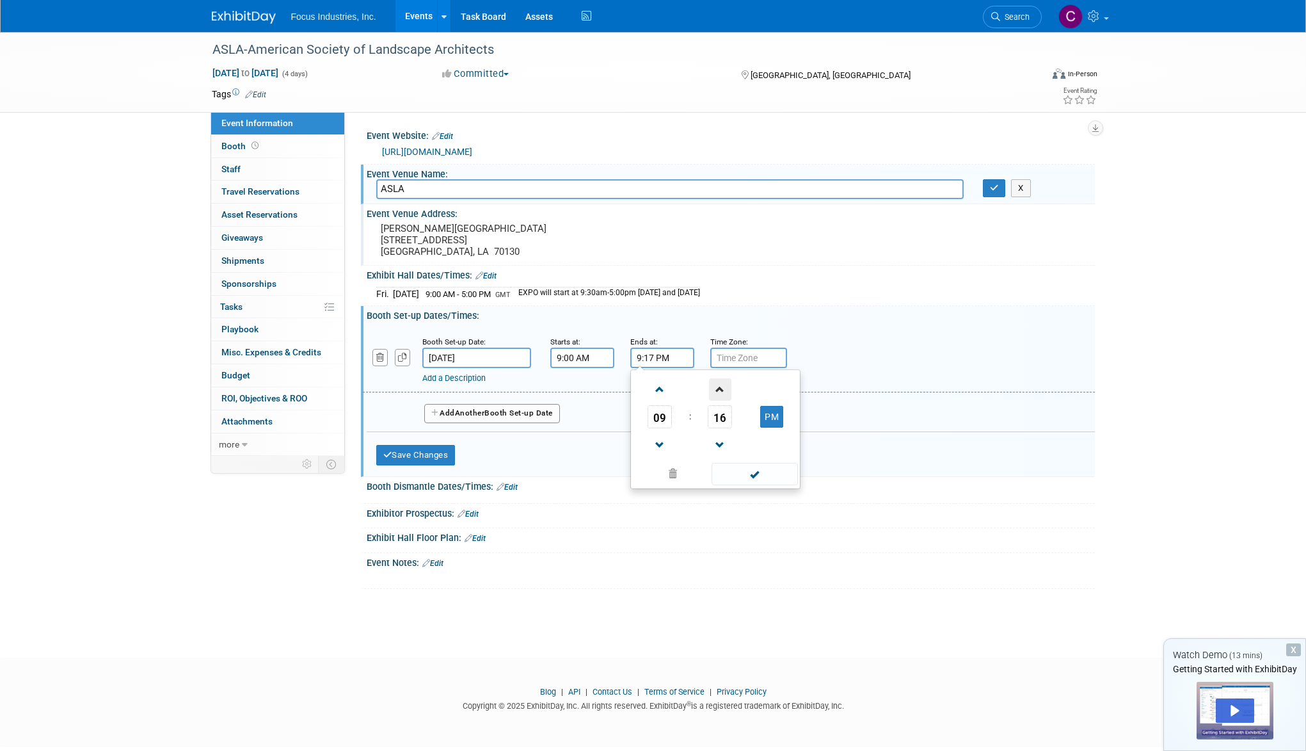
click at [719, 388] on span at bounding box center [720, 389] width 22 height 22
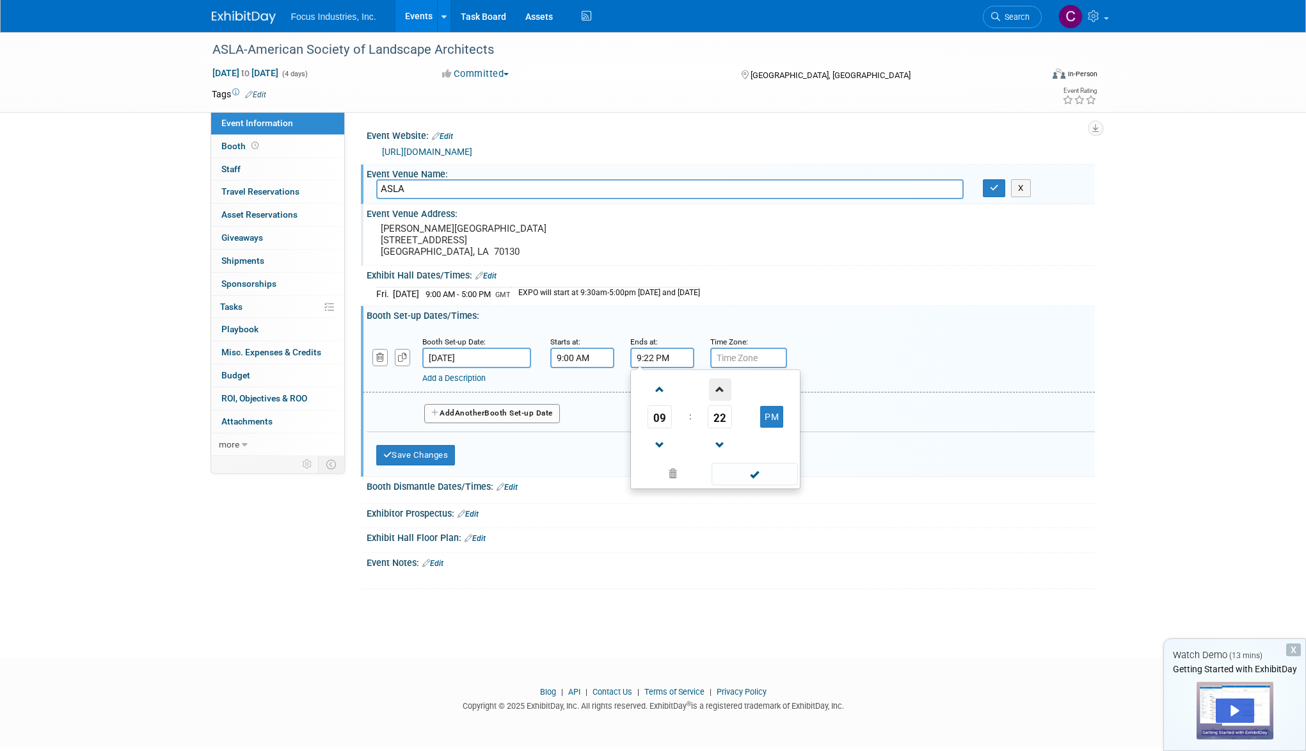
click at [719, 388] on span at bounding box center [720, 389] width 22 height 22
click at [655, 442] on span at bounding box center [660, 445] width 22 height 22
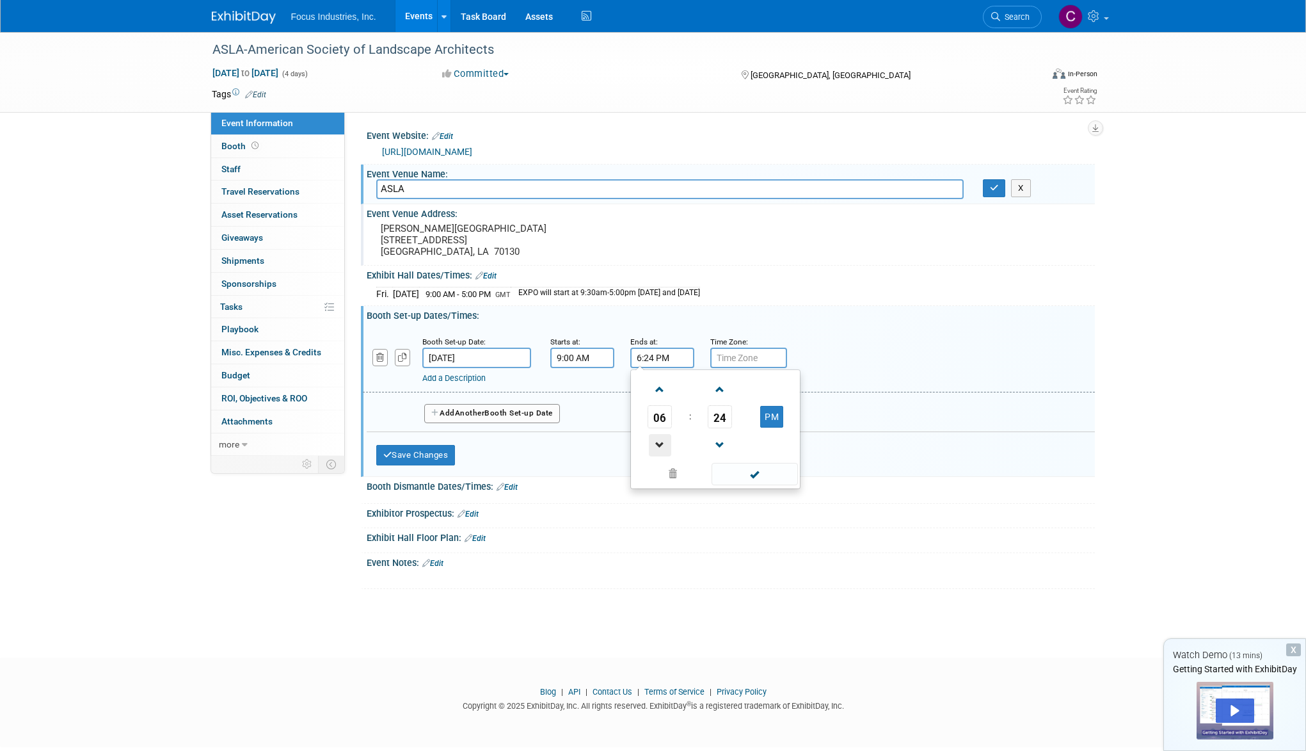
click at [655, 442] on span at bounding box center [660, 445] width 22 height 22
click at [660, 389] on span at bounding box center [660, 389] width 22 height 22
click at [728, 416] on span "24" at bounding box center [720, 416] width 24 height 23
click at [0, 0] on td "30" at bounding box center [0, 0] width 0 height 0
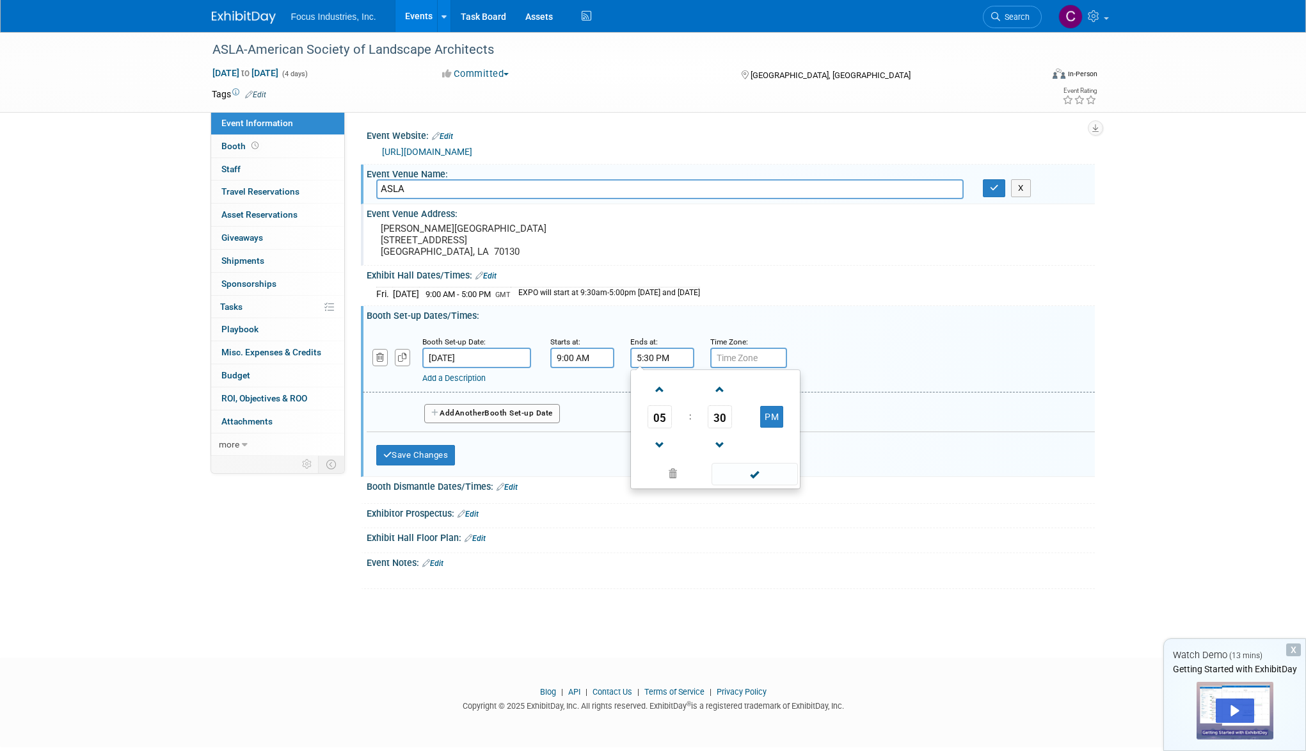
click at [728, 416] on span "30" at bounding box center [720, 416] width 24 height 23
click at [650, 387] on td "00" at bounding box center [654, 389] width 41 height 35
type input "5:00 PM"
click at [755, 476] on span at bounding box center [755, 474] width 86 height 22
click at [749, 349] on input "text" at bounding box center [748, 358] width 77 height 20
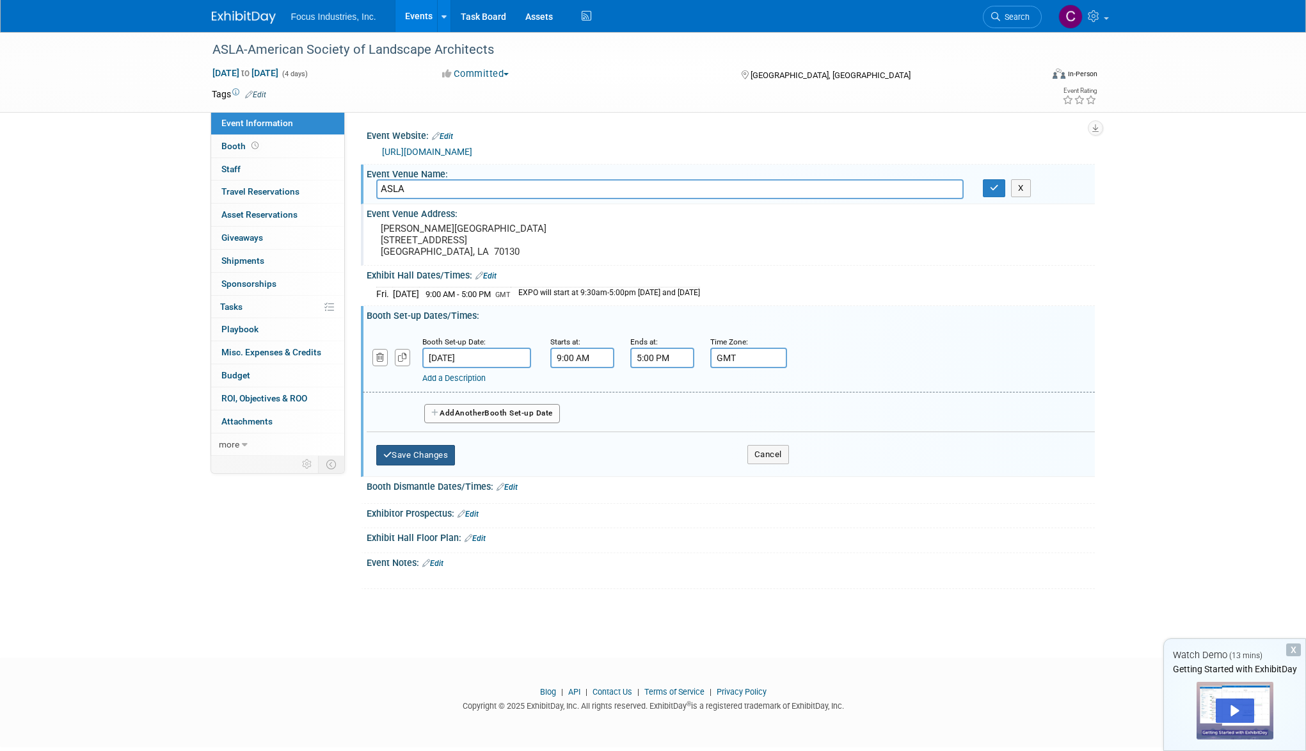
type input "GMT"
click at [428, 455] on button "Save Changes" at bounding box center [415, 455] width 79 height 20
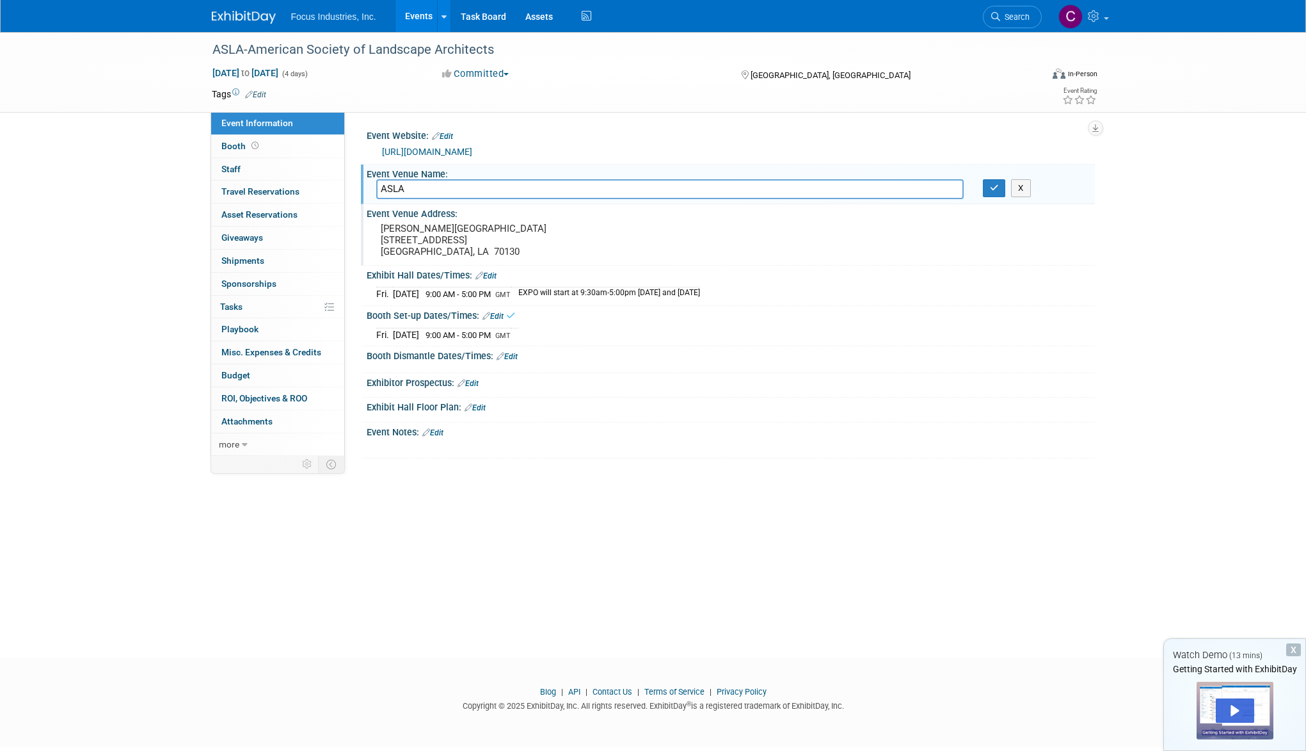
click at [514, 354] on link "Edit" at bounding box center [507, 356] width 21 height 9
